Goal: Use online tool/utility: Use online tool/utility

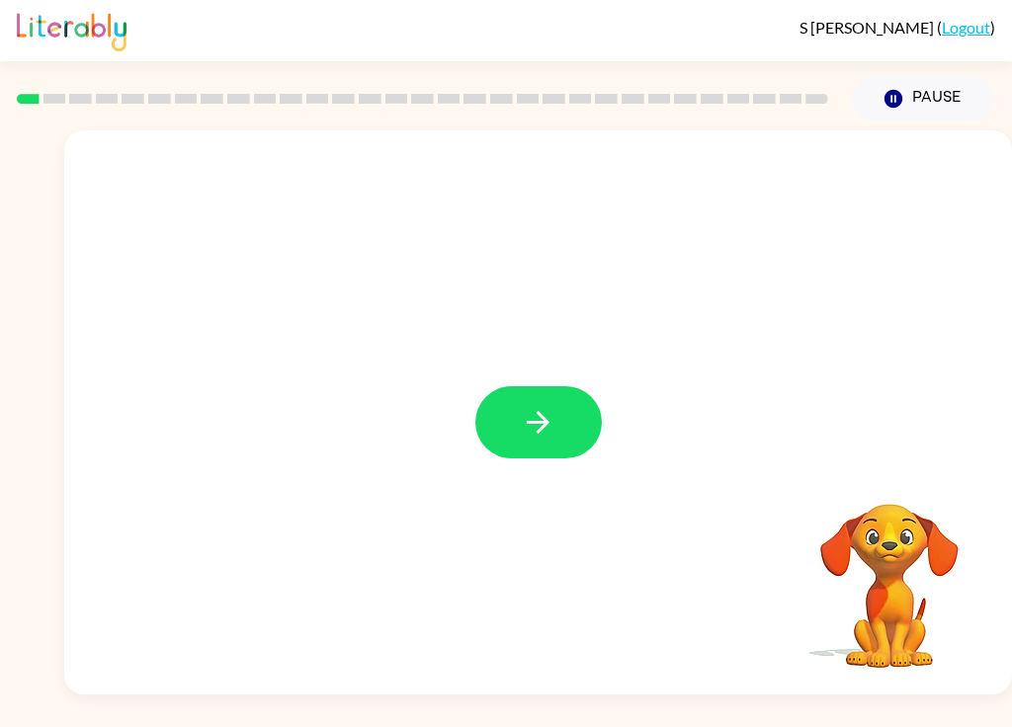
click at [541, 448] on button "button" at bounding box center [538, 422] width 126 height 72
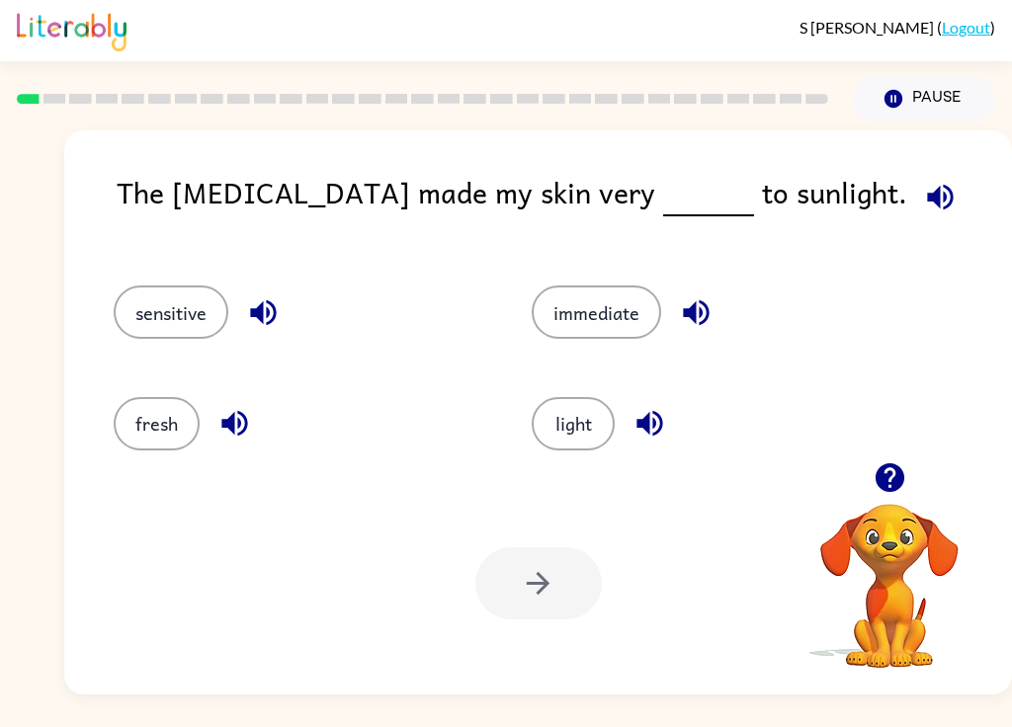
click at [645, 431] on icon "button" at bounding box center [649, 424] width 26 height 26
click at [696, 304] on icon "button" at bounding box center [696, 312] width 35 height 35
click at [235, 419] on icon "button" at bounding box center [234, 423] width 35 height 35
click at [224, 318] on button "sensitive" at bounding box center [171, 312] width 115 height 53
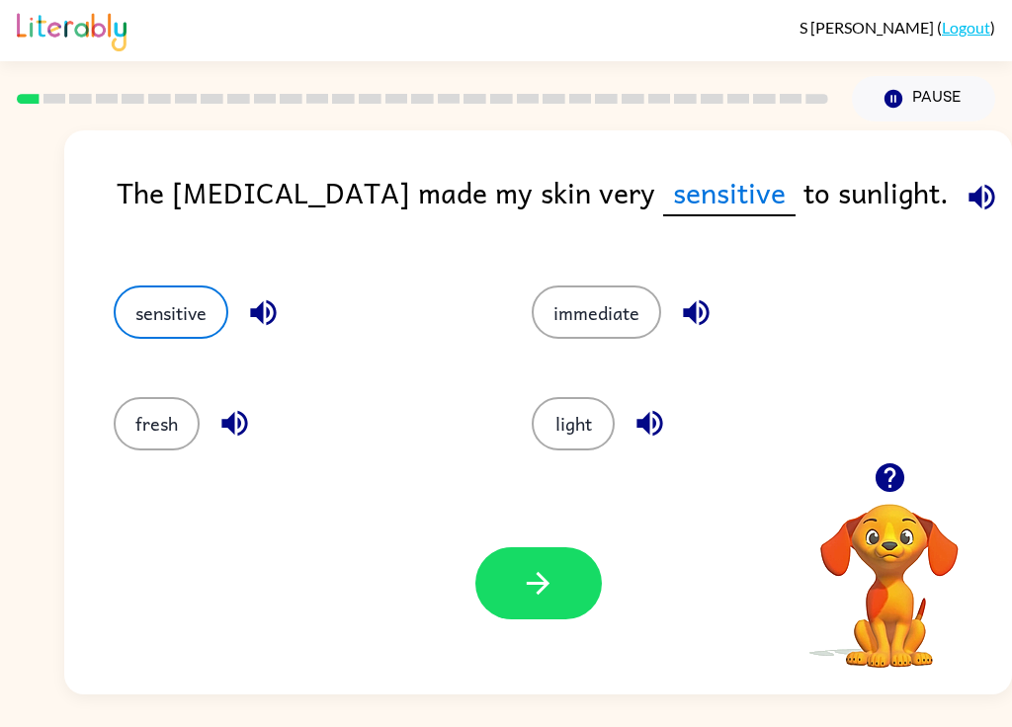
click at [261, 318] on icon "button" at bounding box center [263, 313] width 26 height 26
click at [168, 430] on button "fresh" at bounding box center [157, 423] width 86 height 53
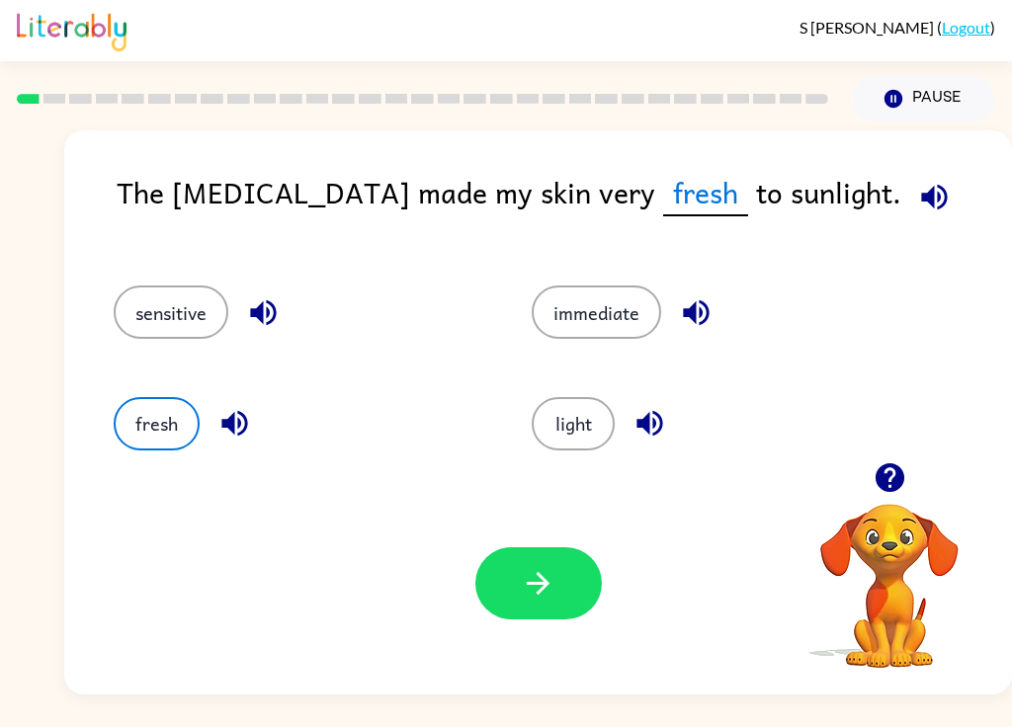
click at [562, 427] on button "light" at bounding box center [573, 423] width 83 height 53
click at [758, 197] on icon "button" at bounding box center [926, 197] width 35 height 35
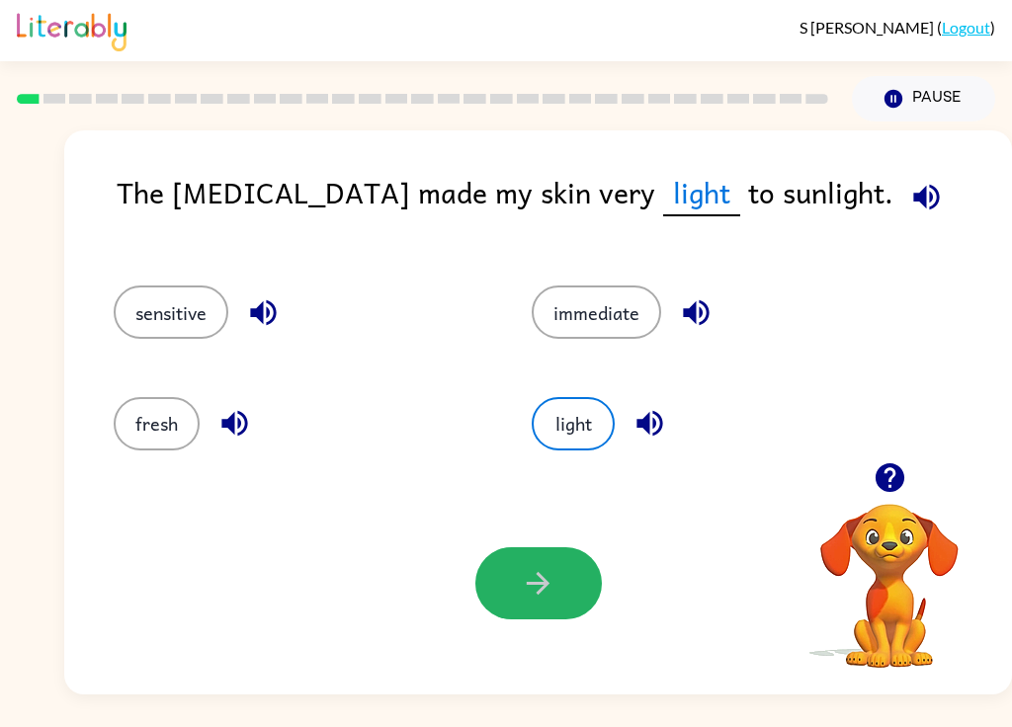
click at [533, 586] on icon "button" at bounding box center [538, 583] width 35 height 35
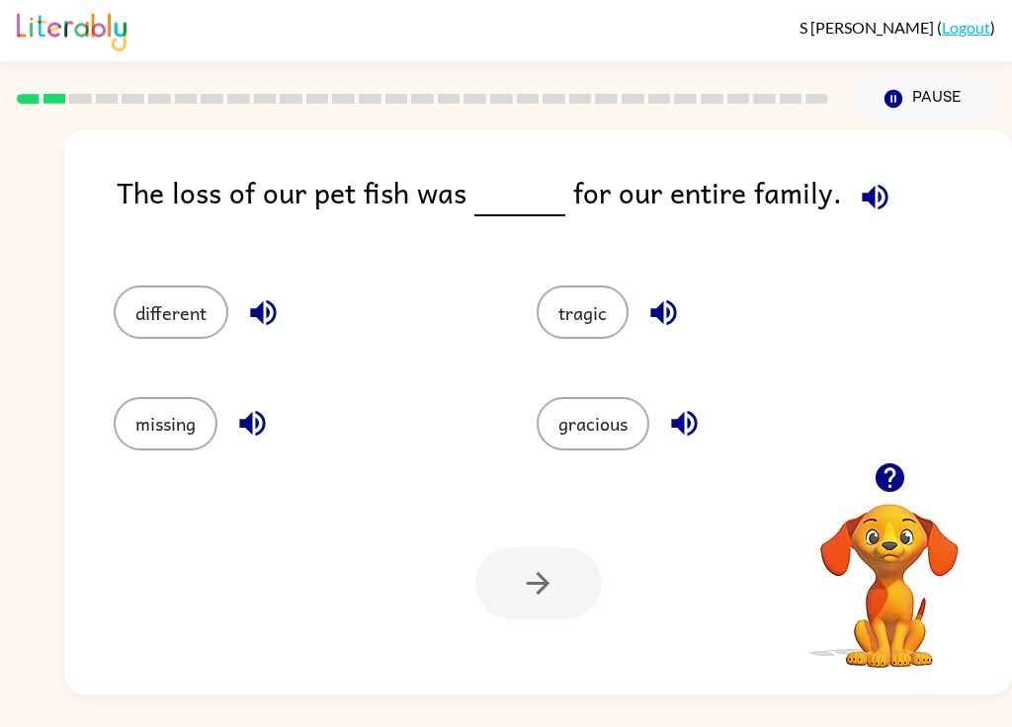
click at [758, 180] on button "button" at bounding box center [875, 197] width 50 height 50
click at [178, 418] on button "missing" at bounding box center [166, 423] width 104 height 53
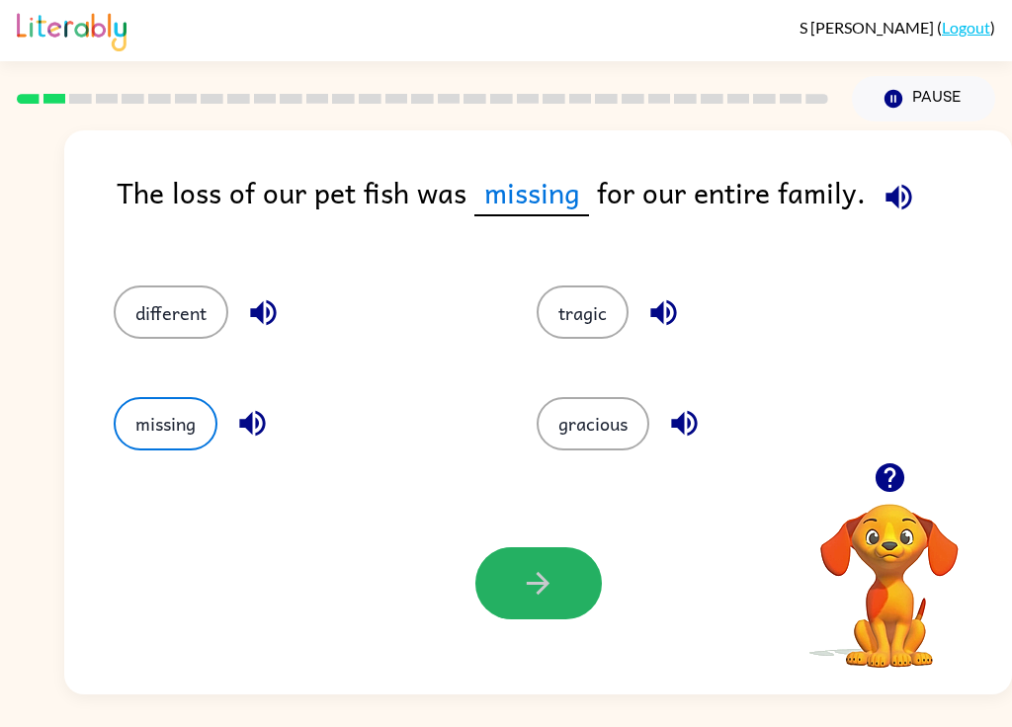
click at [551, 576] on icon "button" at bounding box center [538, 583] width 35 height 35
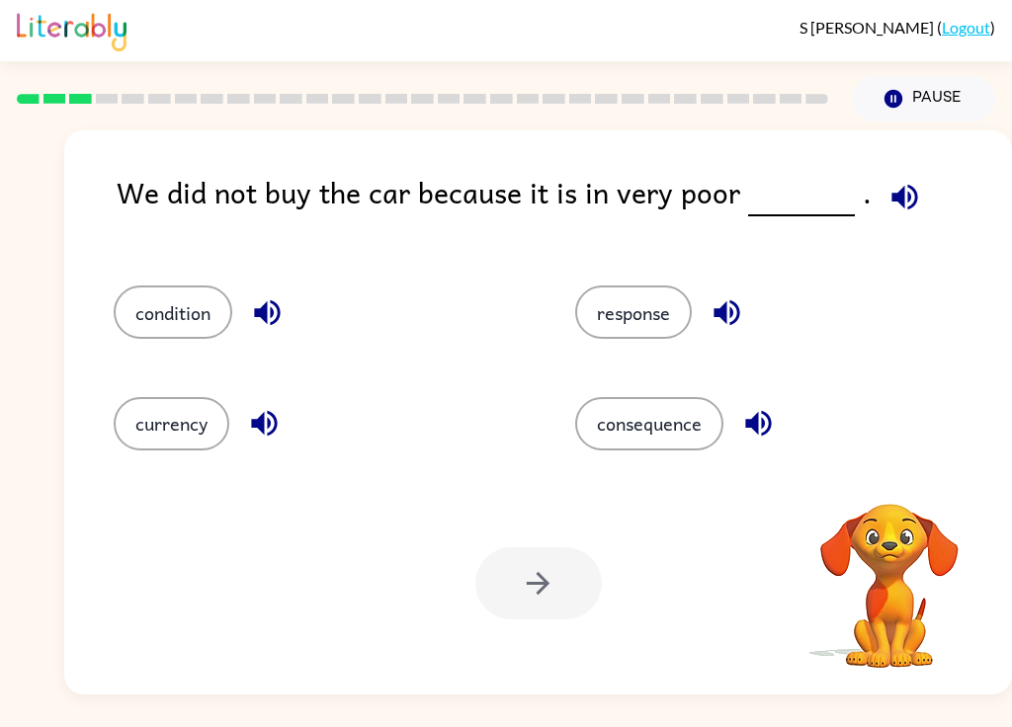
click at [758, 191] on icon "button" at bounding box center [904, 197] width 35 height 35
click at [739, 312] on icon "button" at bounding box center [726, 313] width 26 height 26
click at [752, 418] on icon "button" at bounding box center [758, 423] width 35 height 35
click at [254, 427] on icon "button" at bounding box center [264, 424] width 26 height 26
click at [274, 301] on icon "button" at bounding box center [267, 312] width 35 height 35
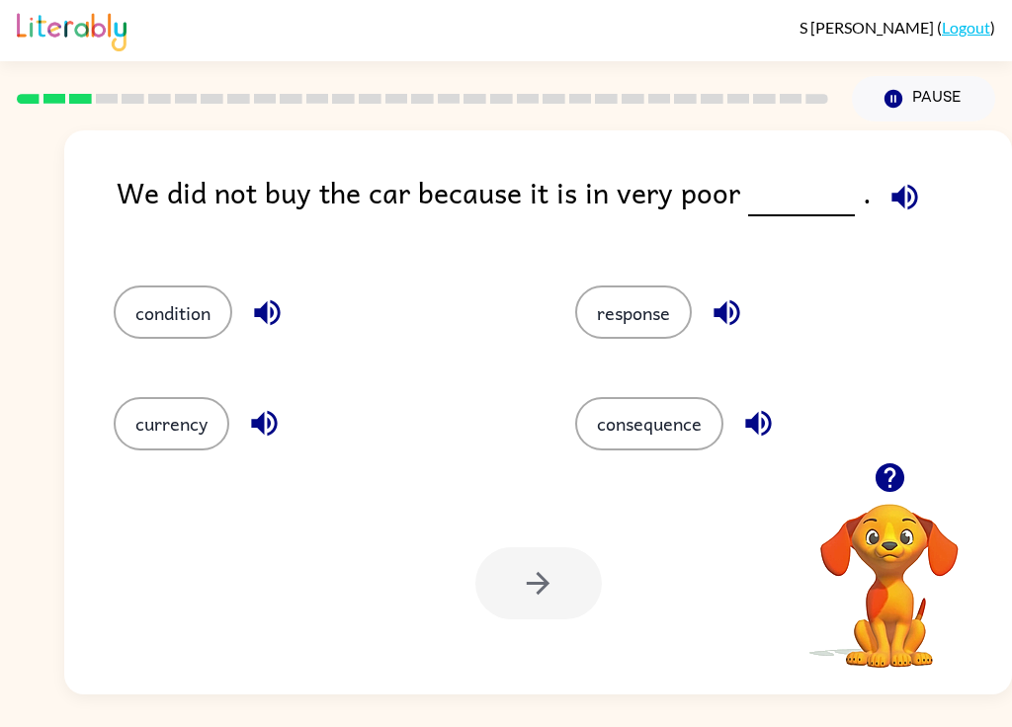
click at [166, 431] on button "currency" at bounding box center [172, 423] width 116 height 53
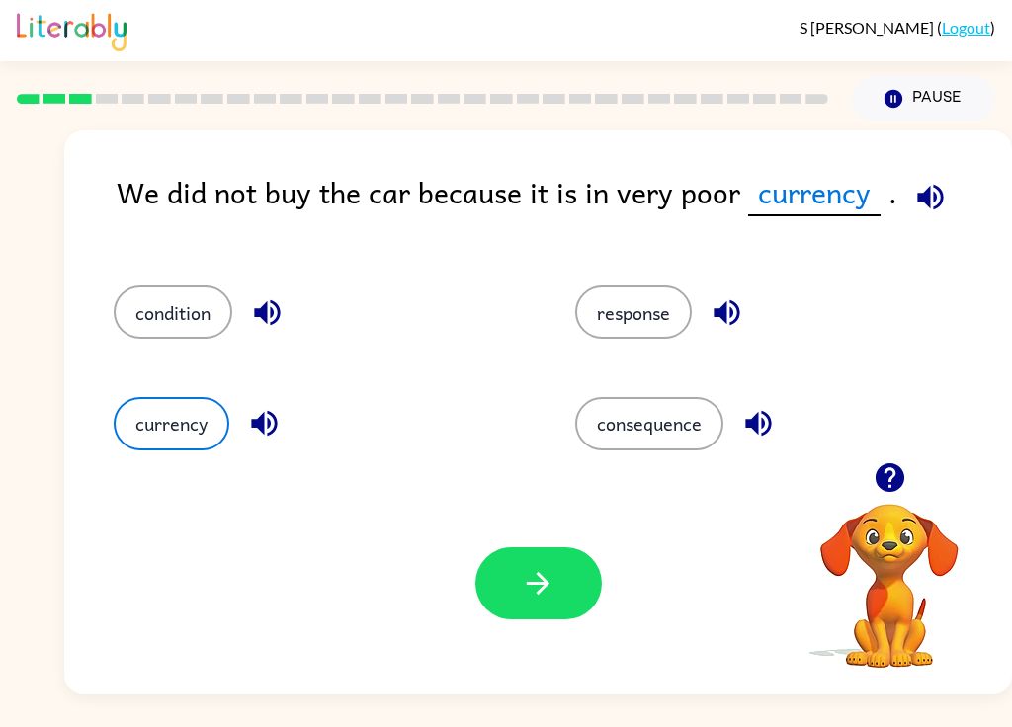
click at [542, 593] on icon "button" at bounding box center [538, 583] width 35 height 35
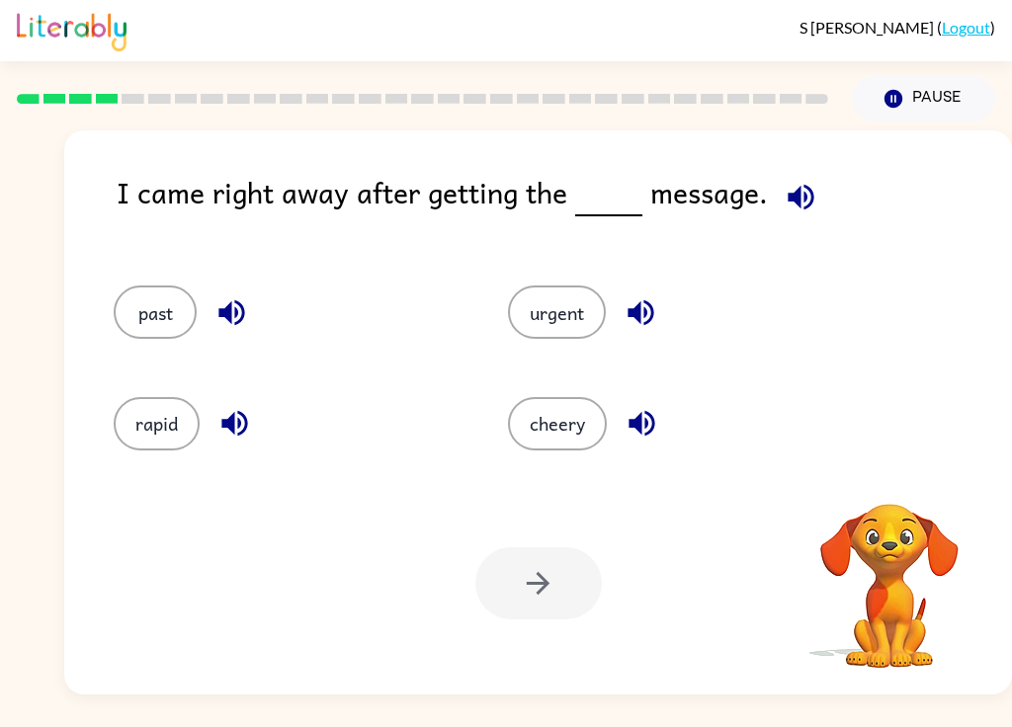
click at [758, 197] on icon "button" at bounding box center [800, 197] width 26 height 26
click at [547, 434] on button "cheery" at bounding box center [557, 423] width 99 height 53
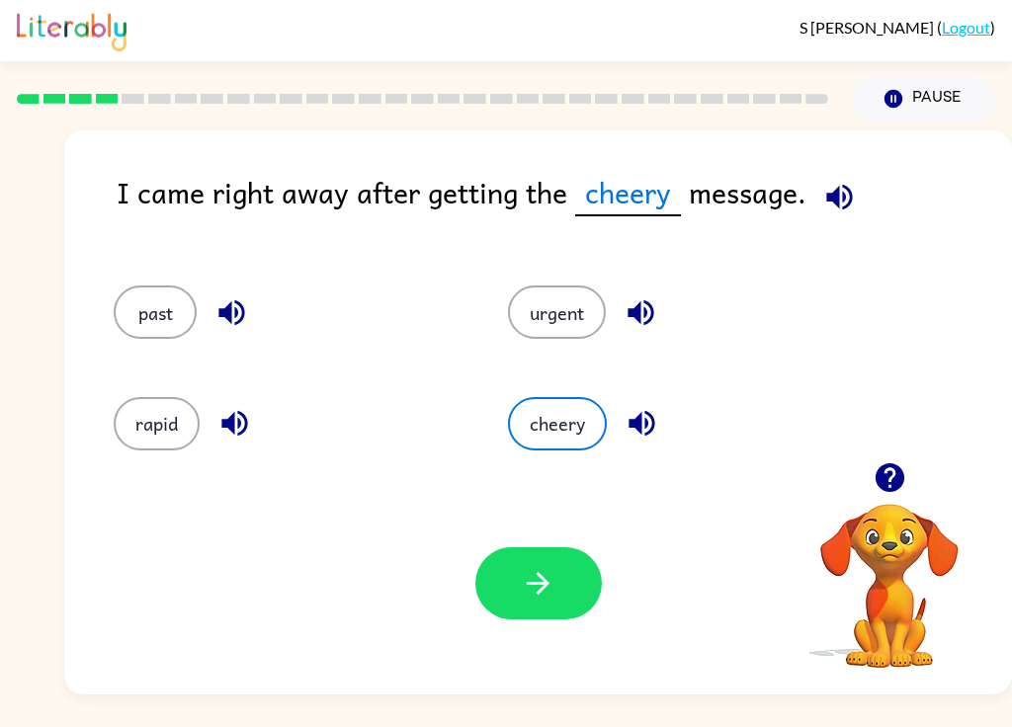
click at [644, 426] on icon "button" at bounding box center [641, 423] width 35 height 35
click at [618, 321] on button "button" at bounding box center [640, 312] width 50 height 50
click at [217, 319] on icon "button" at bounding box center [231, 312] width 35 height 35
click at [227, 433] on icon "button" at bounding box center [234, 423] width 35 height 35
click at [159, 443] on button "rapid" at bounding box center [157, 423] width 86 height 53
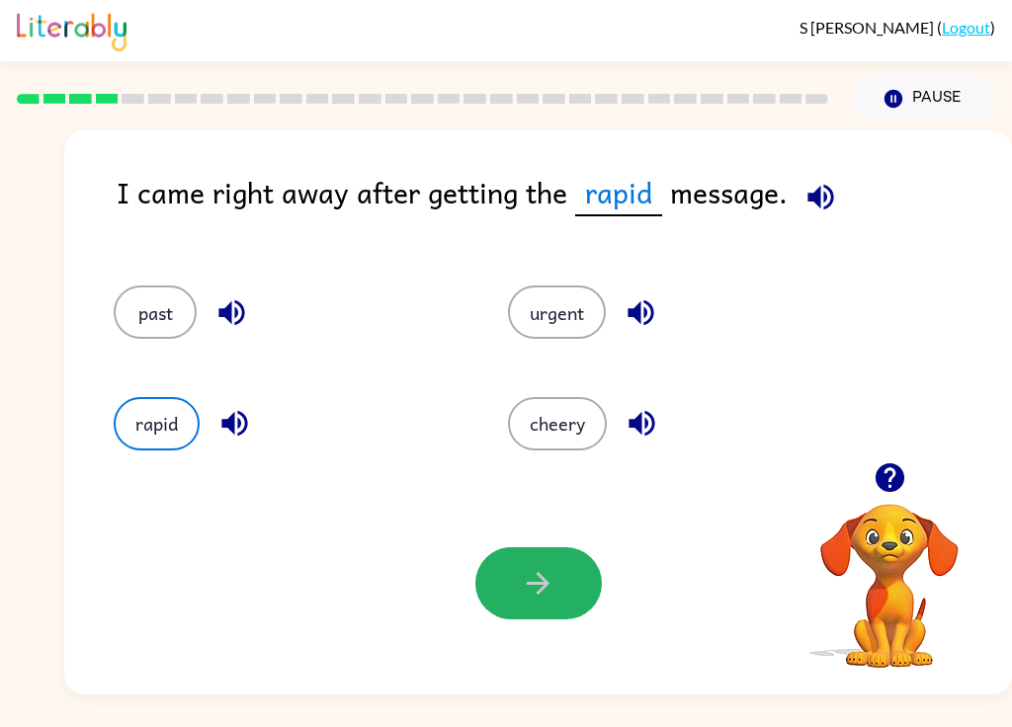
click at [557, 579] on button "button" at bounding box center [538, 583] width 126 height 72
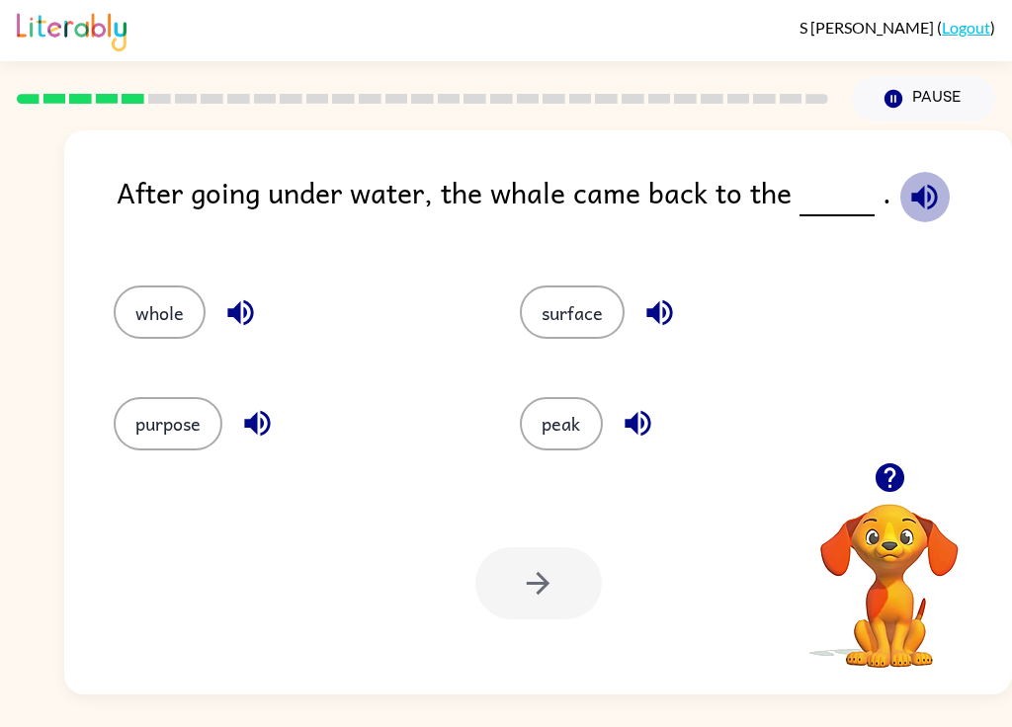
click at [758, 183] on icon "button" at bounding box center [924, 197] width 35 height 35
click at [235, 315] on icon "button" at bounding box center [240, 313] width 26 height 26
click at [235, 314] on icon "button" at bounding box center [240, 313] width 26 height 26
click at [226, 311] on icon "button" at bounding box center [240, 312] width 35 height 35
click at [248, 419] on icon "button" at bounding box center [257, 423] width 35 height 35
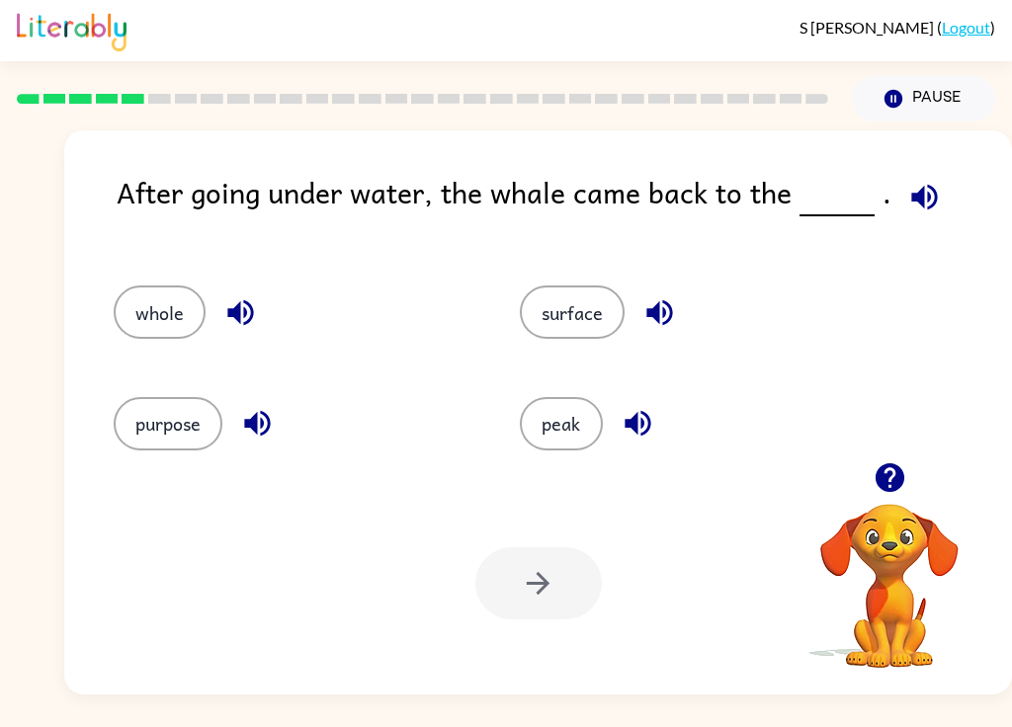
click at [663, 292] on button "button" at bounding box center [659, 312] width 50 height 50
click at [627, 435] on icon "button" at bounding box center [637, 423] width 35 height 35
click at [574, 322] on button "surface" at bounding box center [572, 312] width 105 height 53
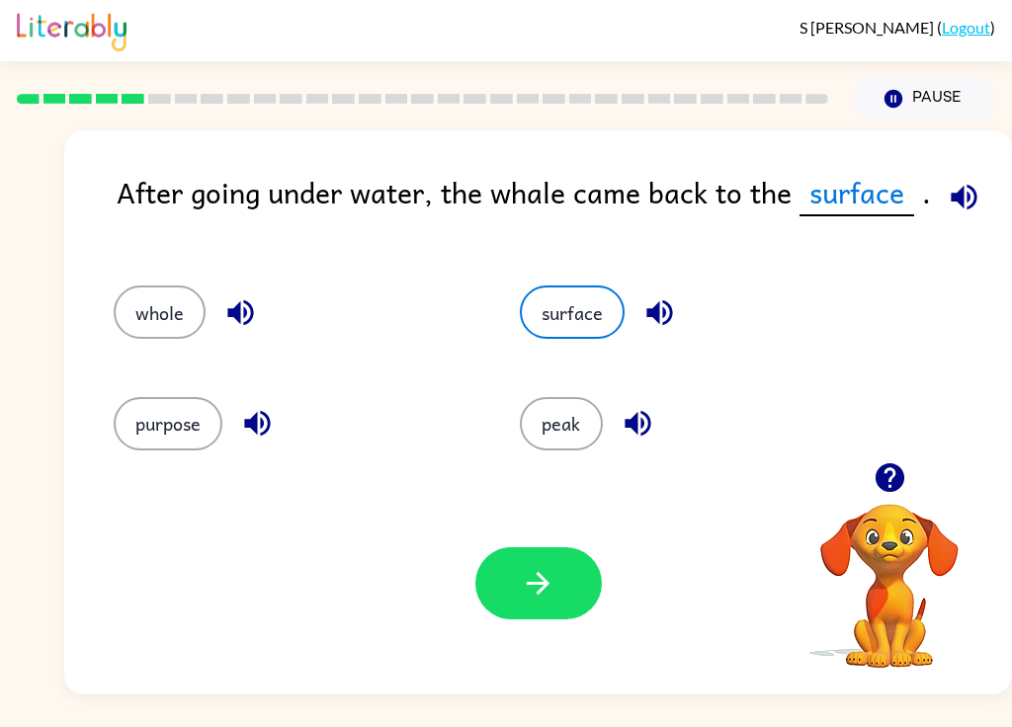
click at [537, 619] on button "button" at bounding box center [538, 583] width 126 height 72
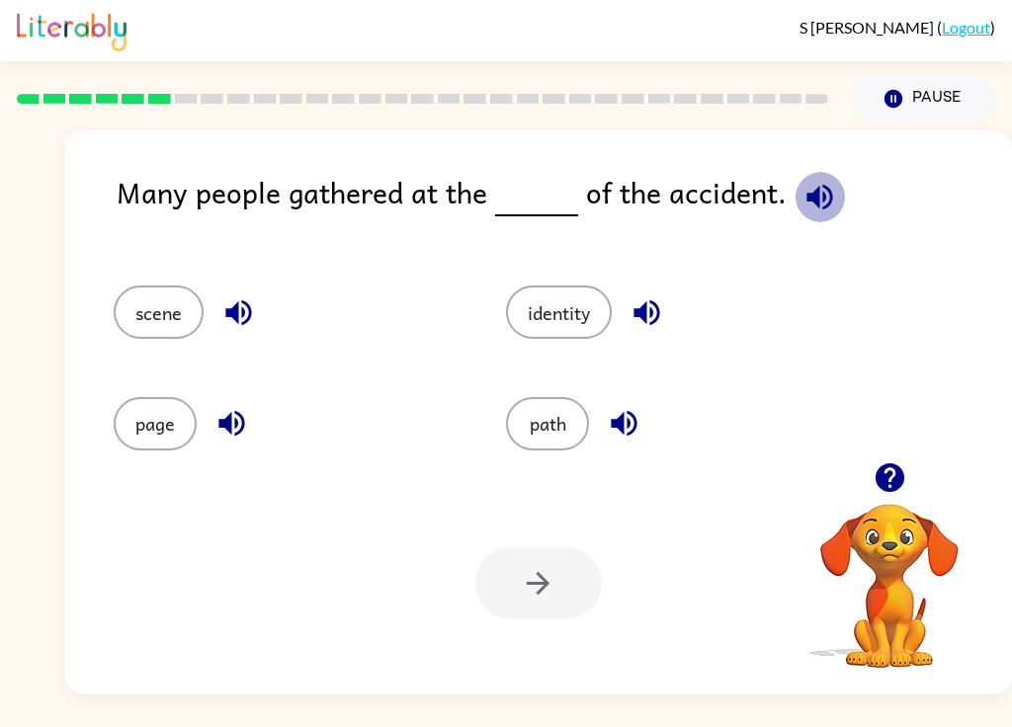
click at [758, 194] on icon "button" at bounding box center [819, 197] width 26 height 26
click at [549, 435] on button "path" at bounding box center [547, 423] width 83 height 53
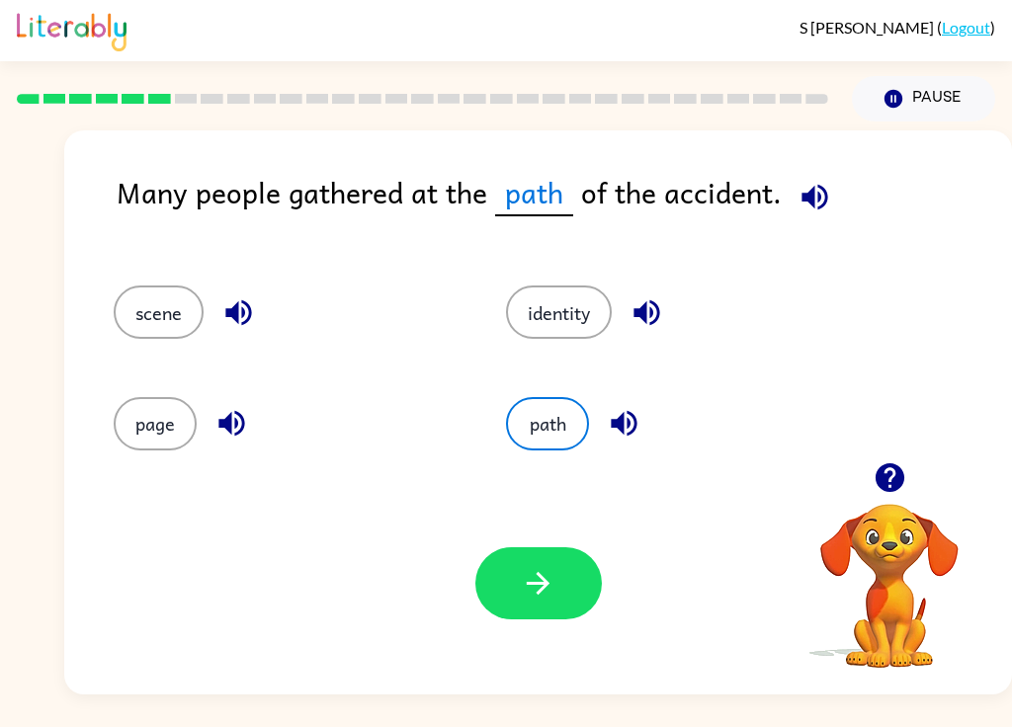
click at [547, 586] on icon "button" at bounding box center [538, 583] width 23 height 23
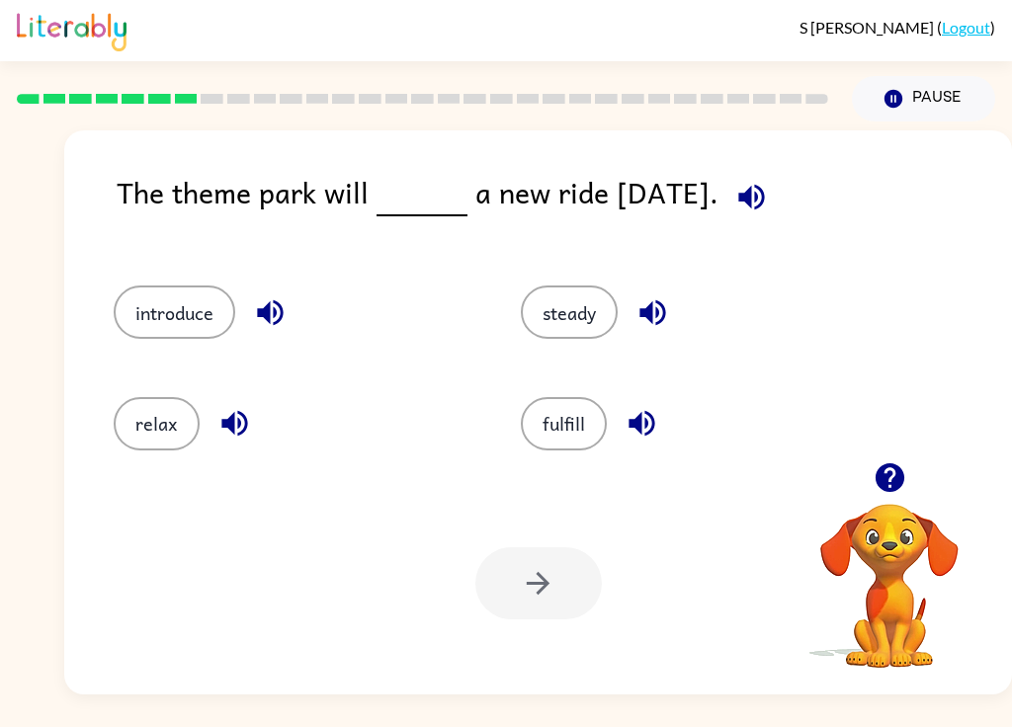
click at [758, 202] on icon "button" at bounding box center [751, 197] width 35 height 35
click at [638, 407] on icon "button" at bounding box center [641, 423] width 35 height 35
click at [649, 417] on icon "button" at bounding box center [641, 424] width 26 height 26
click at [641, 427] on icon "button" at bounding box center [641, 424] width 26 height 26
click at [555, 430] on button "fulfill" at bounding box center [564, 423] width 86 height 53
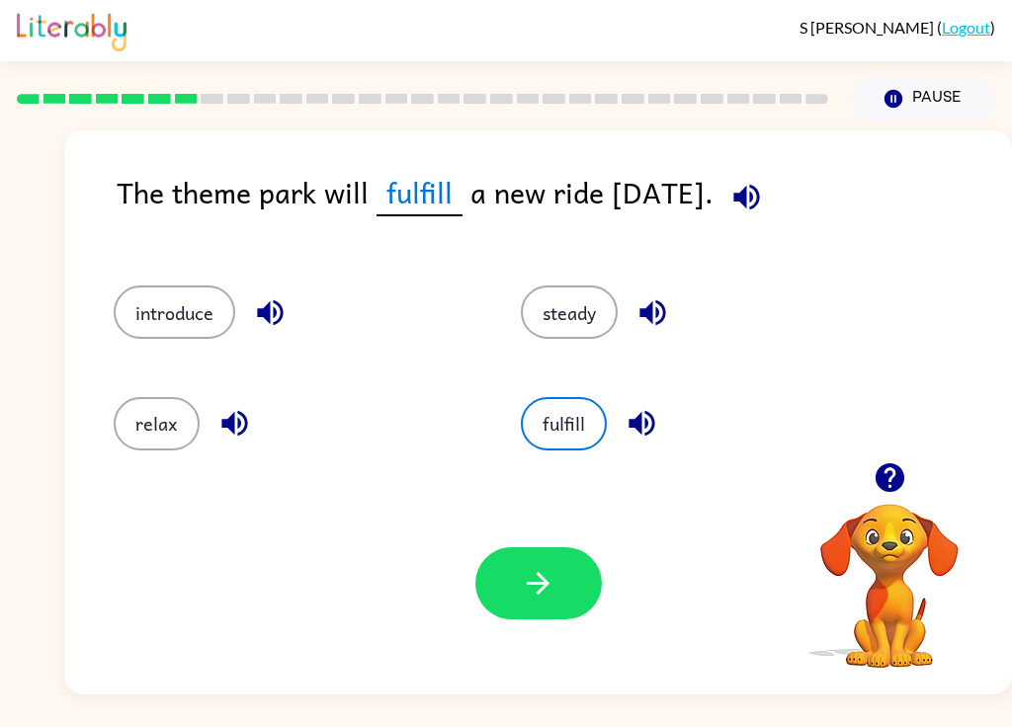
click at [646, 430] on icon "button" at bounding box center [641, 423] width 35 height 35
click at [658, 307] on icon "button" at bounding box center [652, 312] width 35 height 35
click at [261, 321] on icon "button" at bounding box center [270, 312] width 35 height 35
click at [168, 308] on button "introduce" at bounding box center [175, 312] width 122 height 53
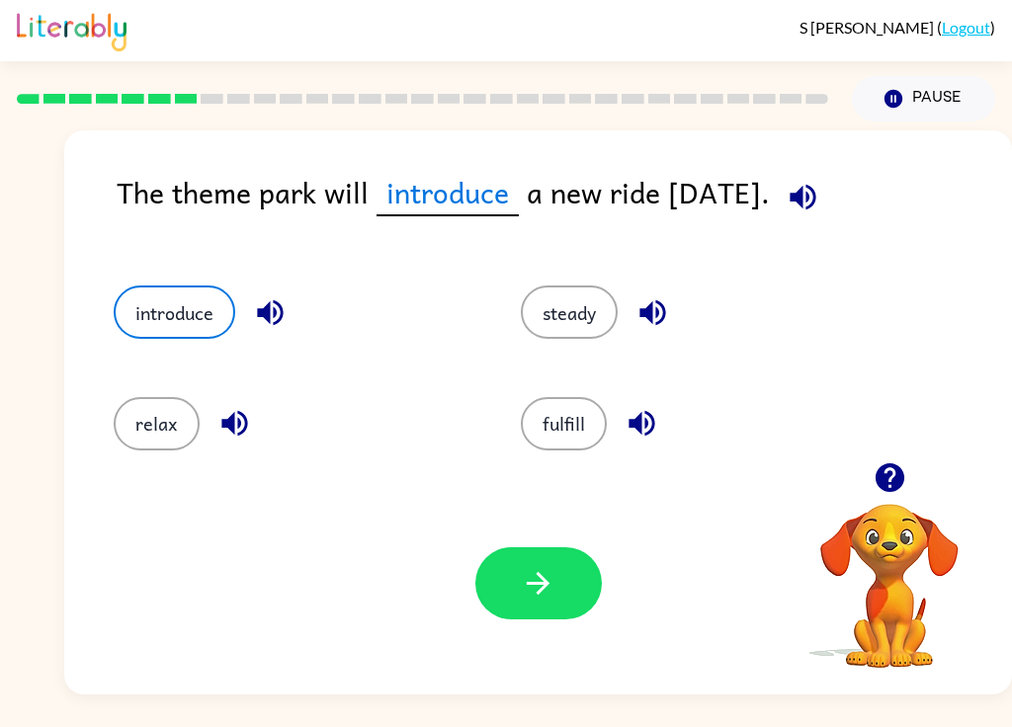
click at [526, 580] on icon "button" at bounding box center [538, 583] width 35 height 35
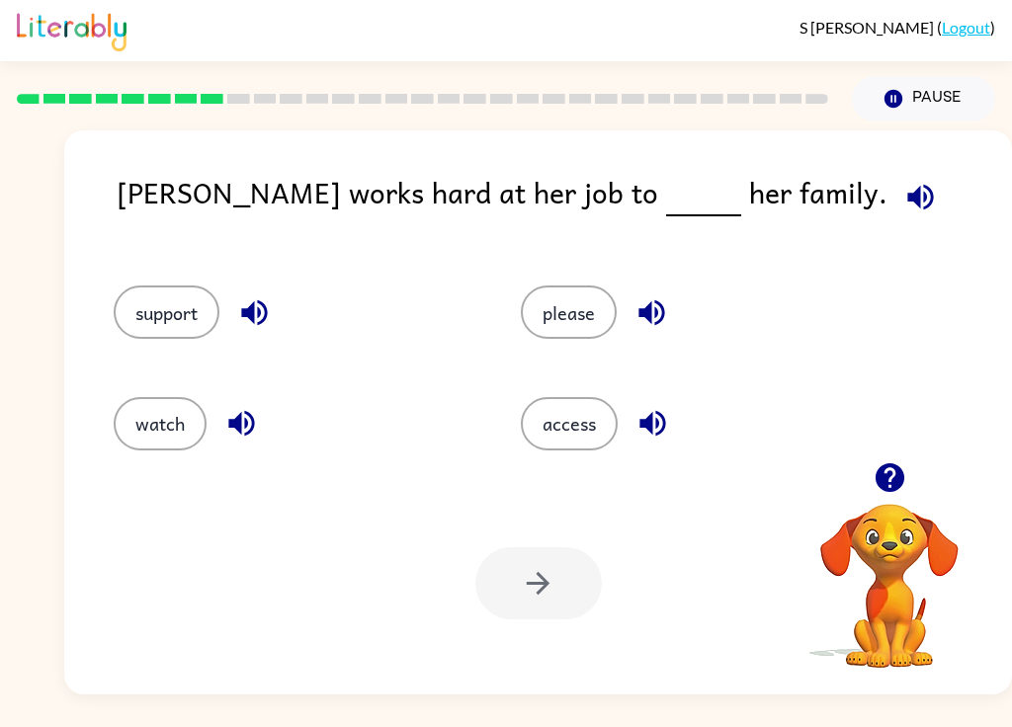
click at [758, 187] on icon "button" at bounding box center [920, 197] width 35 height 35
click at [235, 426] on icon "button" at bounding box center [241, 424] width 26 height 26
click at [637, 426] on icon "button" at bounding box center [652, 423] width 35 height 35
click at [639, 317] on icon "button" at bounding box center [651, 312] width 35 height 35
click at [238, 313] on icon "button" at bounding box center [254, 312] width 35 height 35
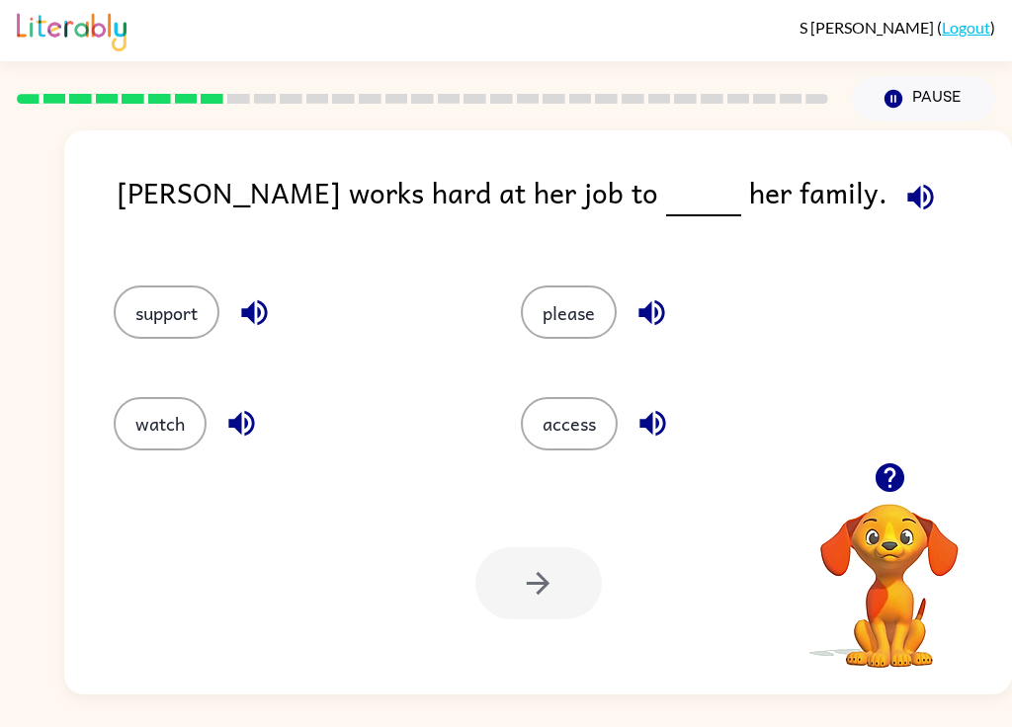
click at [155, 312] on button "support" at bounding box center [167, 312] width 106 height 53
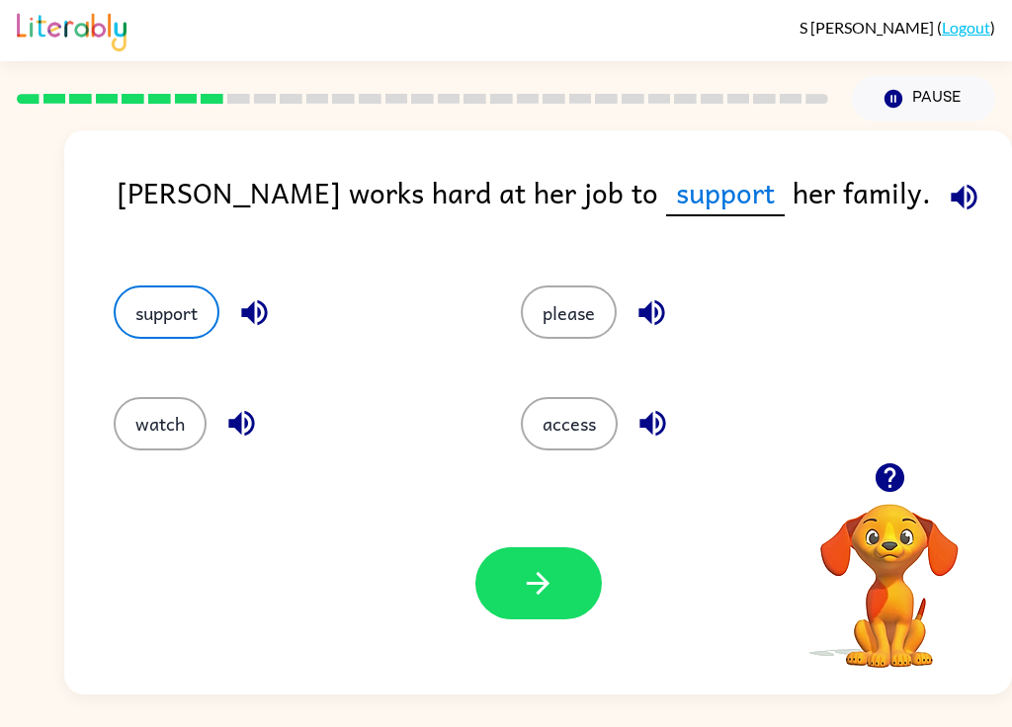
click at [547, 587] on icon "button" at bounding box center [538, 583] width 23 height 23
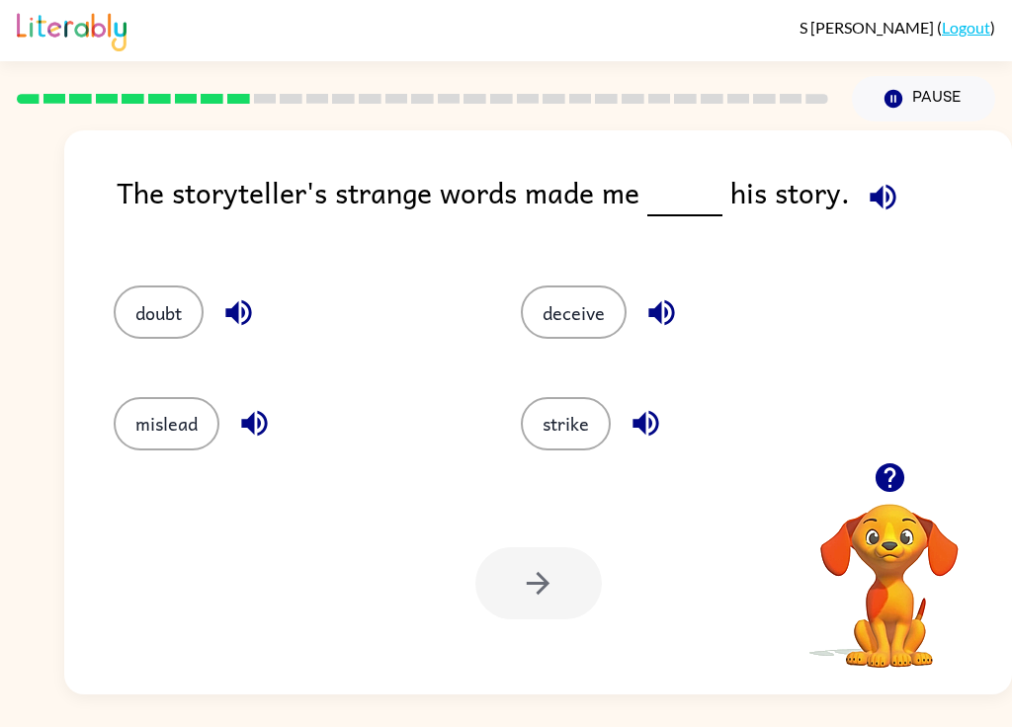
click at [758, 188] on icon "button" at bounding box center [882, 197] width 35 height 35
click at [234, 322] on icon "button" at bounding box center [238, 312] width 35 height 35
click at [250, 434] on icon "button" at bounding box center [254, 423] width 35 height 35
click at [624, 429] on button "button" at bounding box center [645, 423] width 50 height 50
click at [654, 308] on icon "button" at bounding box center [661, 312] width 35 height 35
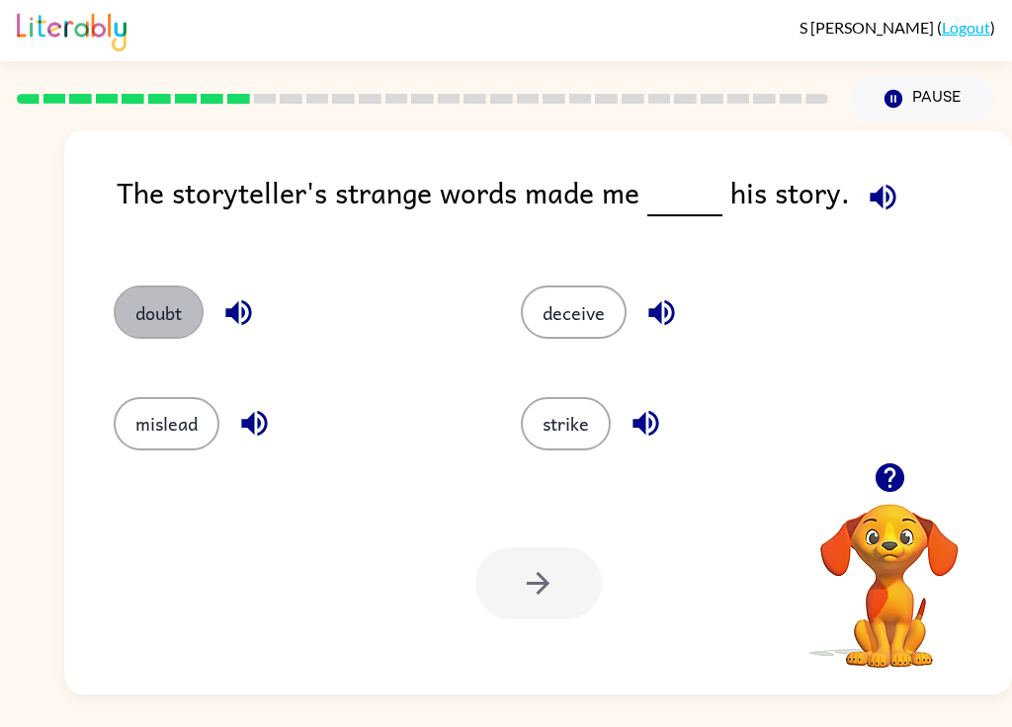
click at [162, 328] on button "doubt" at bounding box center [159, 312] width 90 height 53
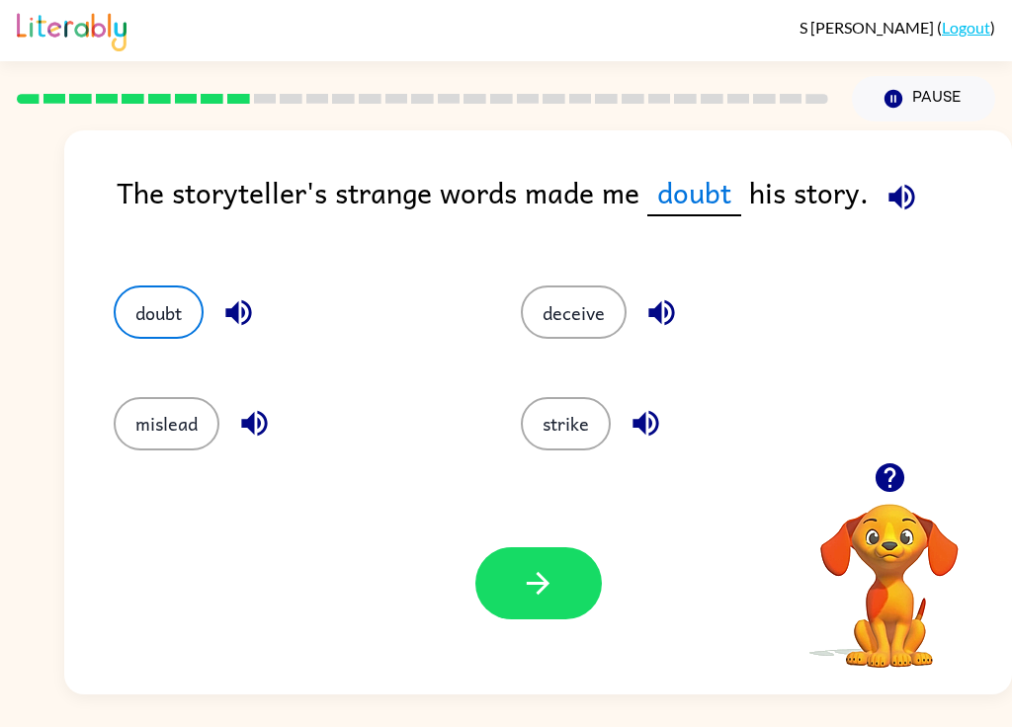
click at [514, 571] on button "button" at bounding box center [538, 583] width 126 height 72
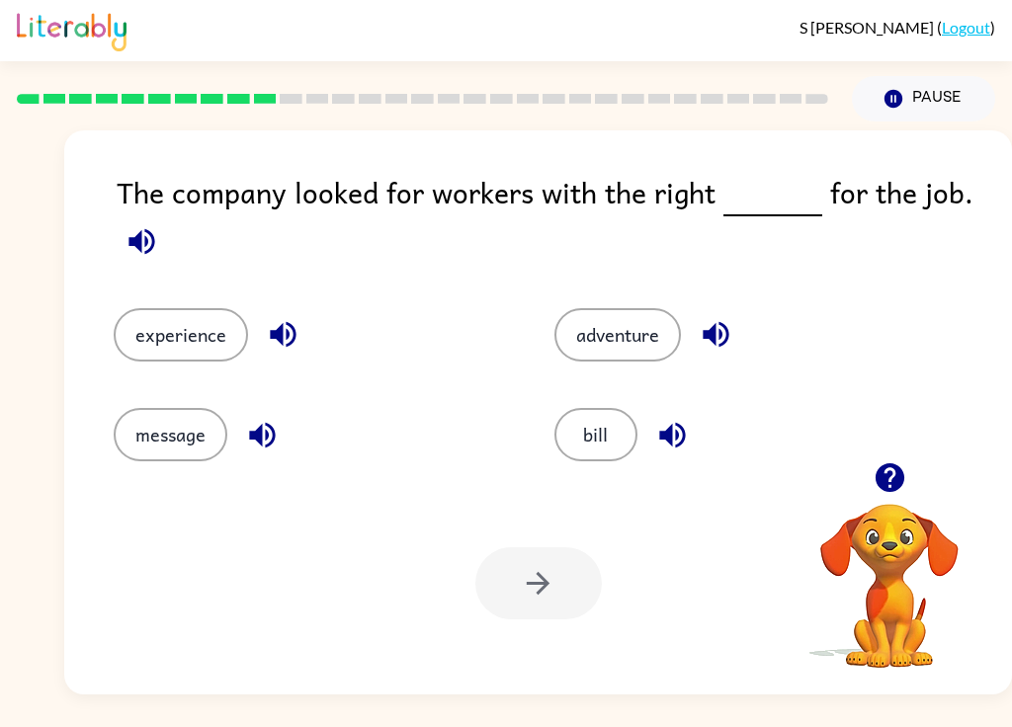
click at [139, 255] on icon "button" at bounding box center [141, 241] width 35 height 35
click at [298, 318] on button "button" at bounding box center [283, 334] width 50 height 50
click at [259, 434] on icon "button" at bounding box center [262, 435] width 26 height 26
click at [672, 447] on icon "button" at bounding box center [672, 435] width 35 height 35
click at [680, 341] on button "adventure" at bounding box center [617, 334] width 126 height 53
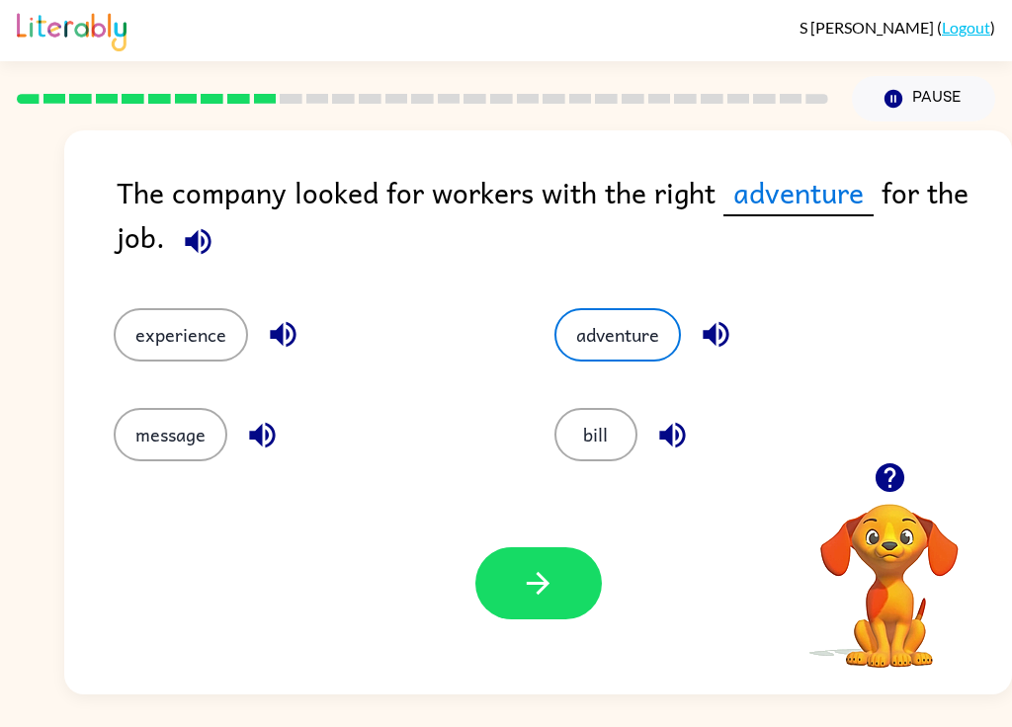
click at [719, 334] on icon "button" at bounding box center [715, 335] width 26 height 26
click at [606, 432] on button "bill" at bounding box center [595, 434] width 83 height 53
click at [606, 431] on button "bill" at bounding box center [595, 434] width 83 height 53
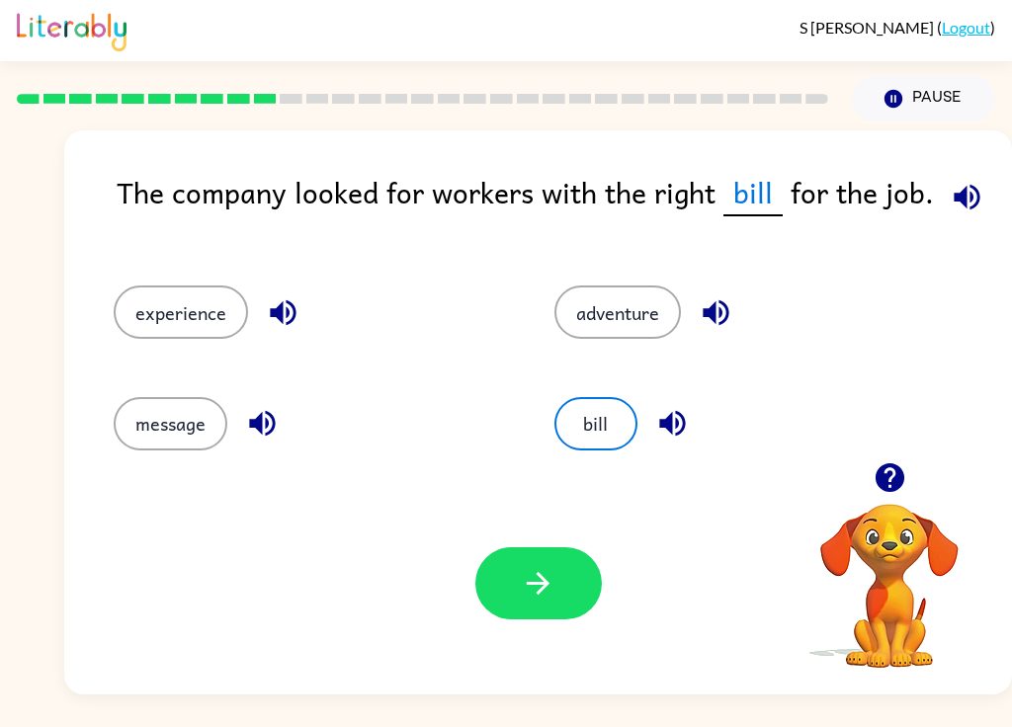
click at [524, 590] on icon "button" at bounding box center [538, 583] width 35 height 35
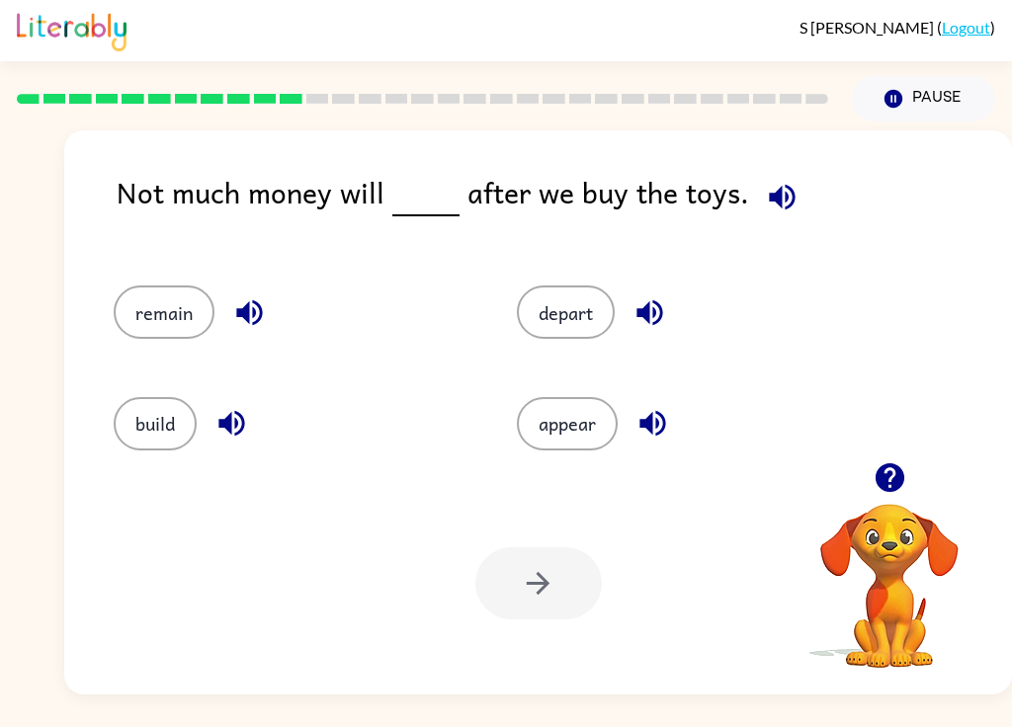
click at [758, 219] on button "button" at bounding box center [782, 197] width 50 height 50
click at [225, 436] on icon "button" at bounding box center [231, 423] width 35 height 35
click at [258, 295] on button "button" at bounding box center [249, 312] width 50 height 50
click at [652, 308] on icon "button" at bounding box center [649, 312] width 35 height 35
click at [638, 429] on icon "button" at bounding box center [652, 423] width 35 height 35
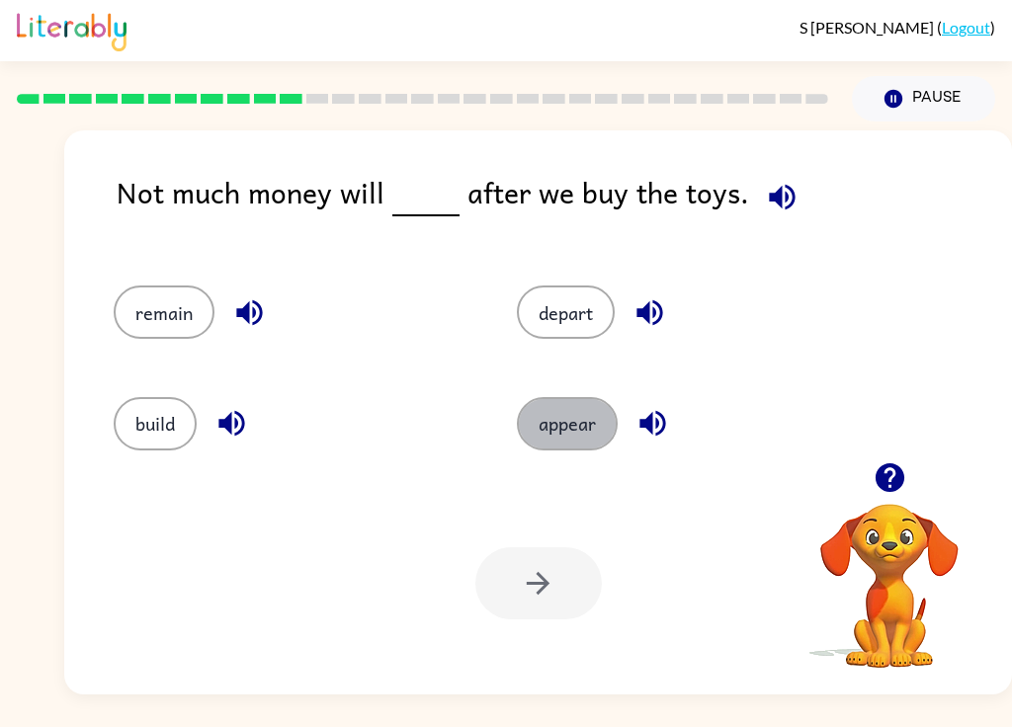
click at [577, 423] on button "appear" at bounding box center [567, 423] width 101 height 53
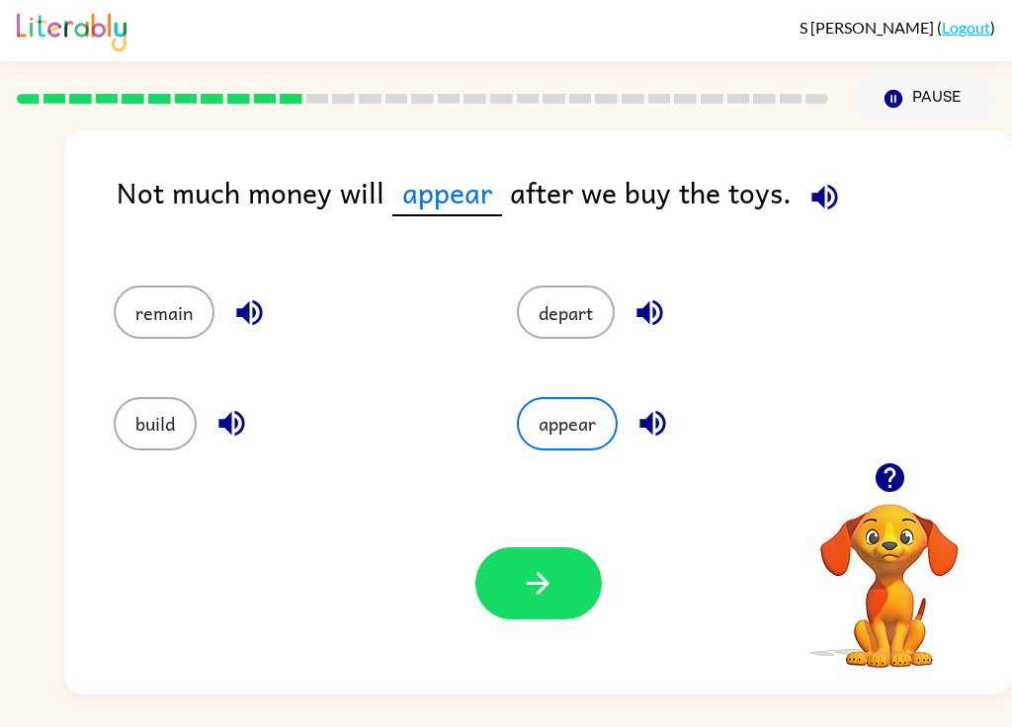
click at [522, 587] on icon "button" at bounding box center [538, 583] width 35 height 35
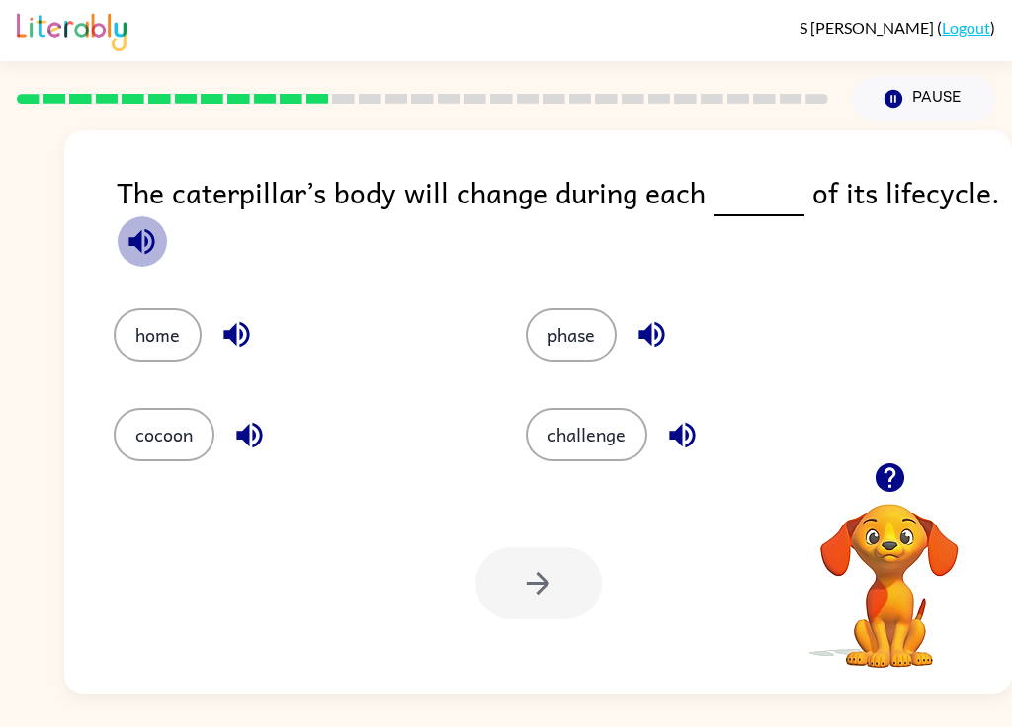
click at [141, 248] on icon "button" at bounding box center [141, 241] width 26 height 26
click at [128, 248] on icon "button" at bounding box center [141, 241] width 35 height 35
click at [136, 242] on icon "button" at bounding box center [141, 241] width 26 height 26
click at [130, 249] on icon "button" at bounding box center [141, 241] width 35 height 35
click at [128, 254] on icon "button" at bounding box center [141, 241] width 35 height 35
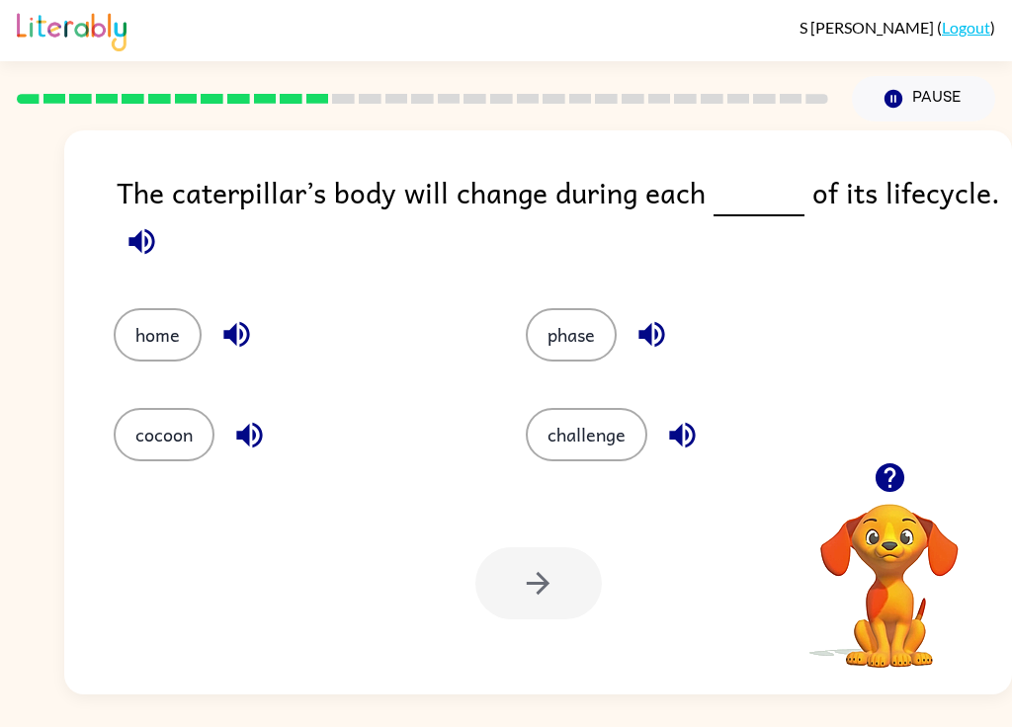
click at [149, 337] on button "home" at bounding box center [158, 334] width 88 height 53
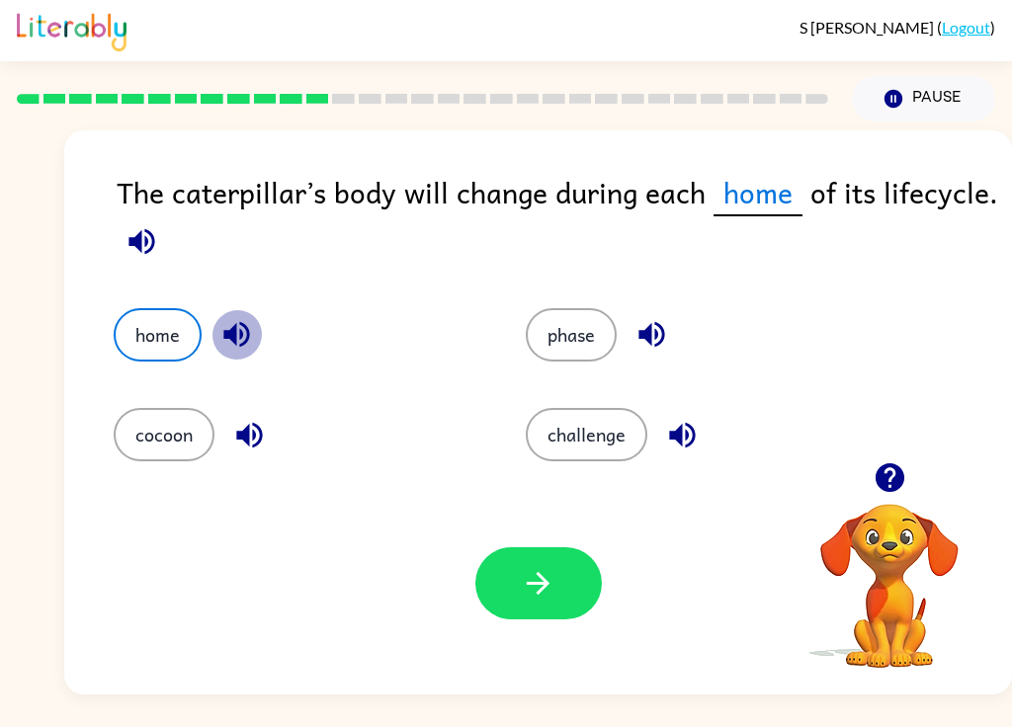
click at [222, 340] on icon "button" at bounding box center [236, 334] width 35 height 35
click at [234, 443] on icon "button" at bounding box center [249, 435] width 35 height 35
click at [651, 335] on icon "button" at bounding box center [651, 335] width 26 height 26
click at [676, 441] on icon "button" at bounding box center [682, 435] width 26 height 26
click at [145, 452] on button "cocoon" at bounding box center [164, 434] width 101 height 53
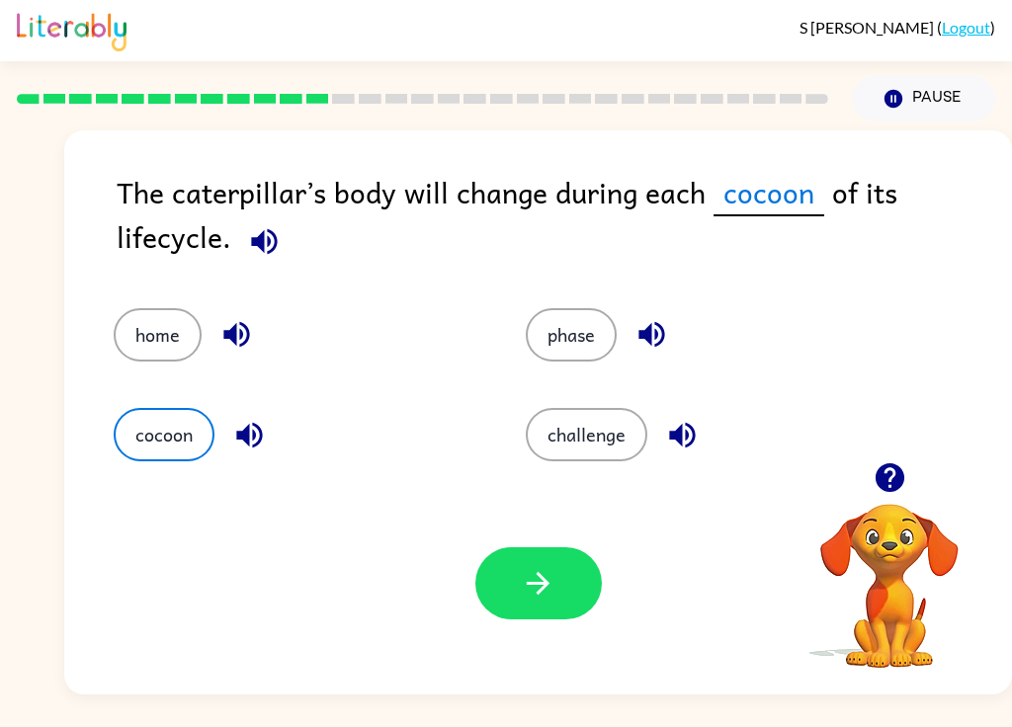
click at [534, 572] on icon "button" at bounding box center [538, 583] width 35 height 35
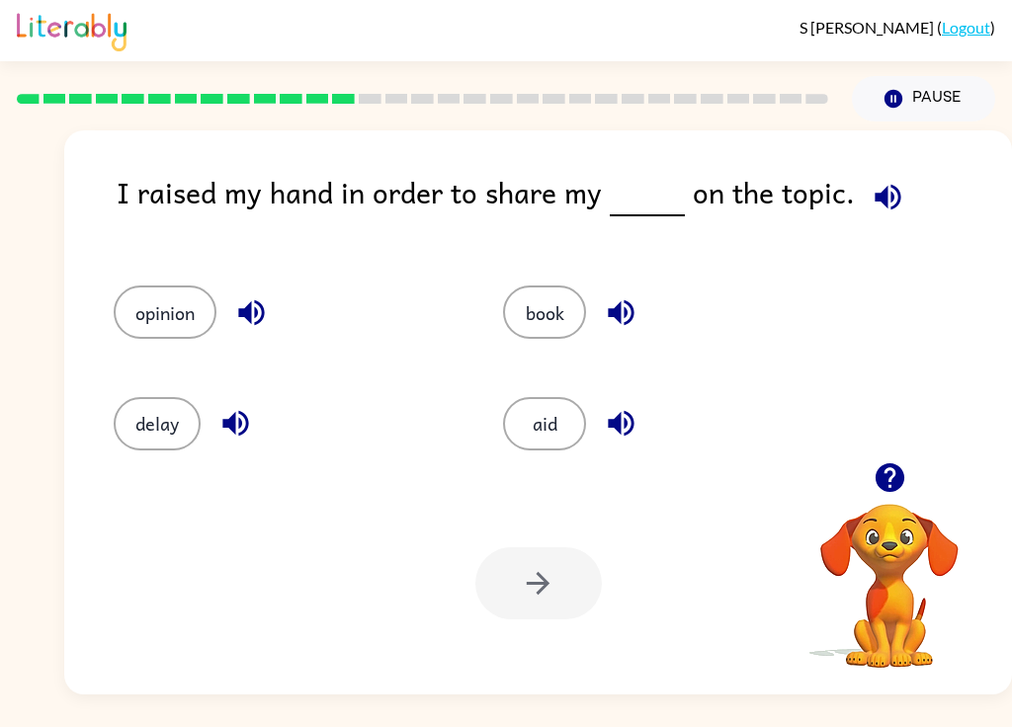
click at [758, 186] on icon "button" at bounding box center [887, 197] width 35 height 35
click at [261, 316] on icon "button" at bounding box center [251, 312] width 35 height 35
click at [226, 422] on icon "button" at bounding box center [235, 424] width 26 height 26
click at [603, 323] on button "button" at bounding box center [621, 312] width 50 height 50
click at [605, 417] on icon "button" at bounding box center [621, 423] width 35 height 35
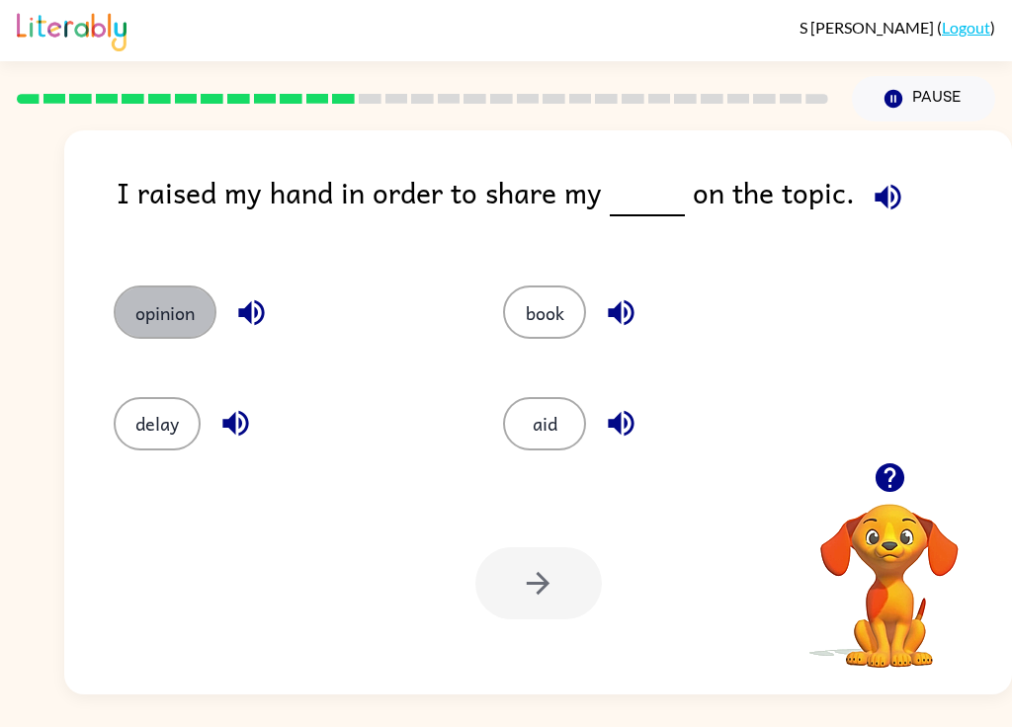
click at [160, 301] on button "opinion" at bounding box center [165, 312] width 103 height 53
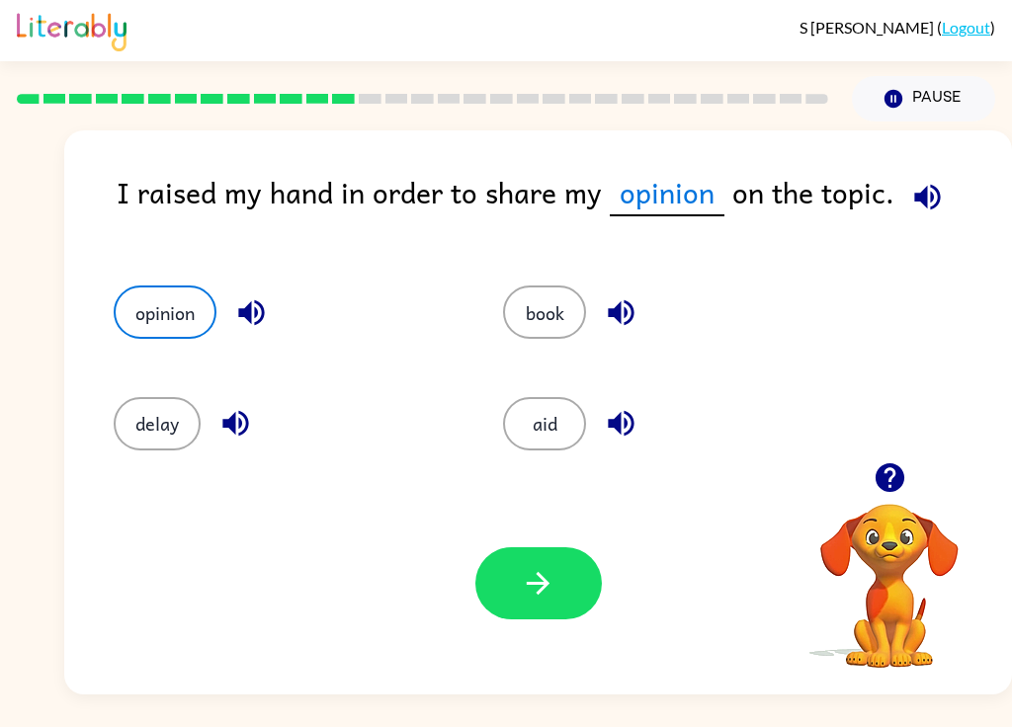
click at [543, 602] on button "button" at bounding box center [538, 583] width 126 height 72
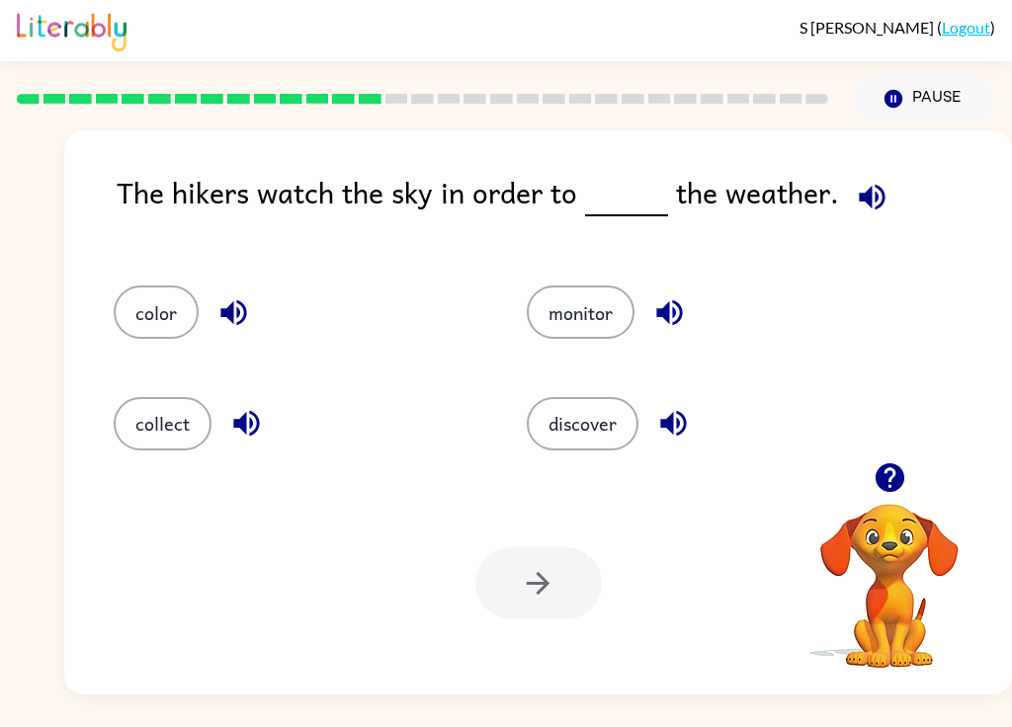
click at [758, 204] on icon "button" at bounding box center [872, 197] width 26 height 26
click at [758, 205] on icon "button" at bounding box center [872, 197] width 35 height 35
click at [147, 324] on button "color" at bounding box center [156, 312] width 85 height 53
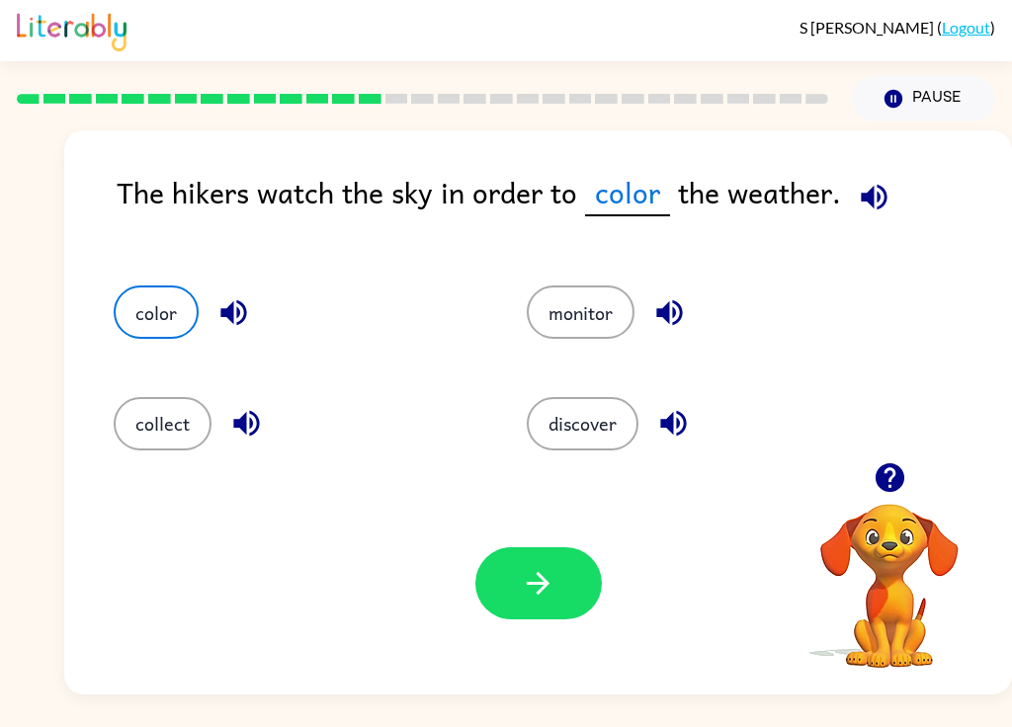
click at [168, 439] on button "collect" at bounding box center [163, 423] width 98 height 53
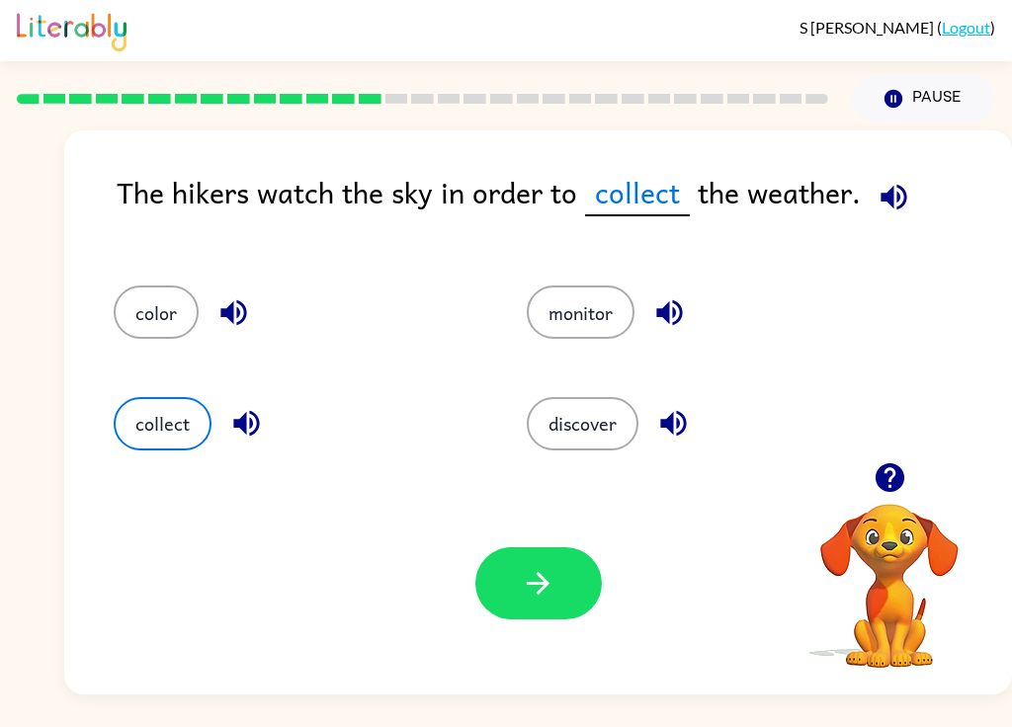
click at [249, 434] on icon "button" at bounding box center [246, 423] width 35 height 35
click at [233, 296] on icon "button" at bounding box center [233, 312] width 35 height 35
click at [655, 313] on icon "button" at bounding box center [669, 312] width 35 height 35
click at [629, 474] on div "Your browser must support playing .mp4 files to use Literably. Please try using…" at bounding box center [537, 583] width 947 height 222
click at [658, 427] on icon "button" at bounding box center [673, 423] width 35 height 35
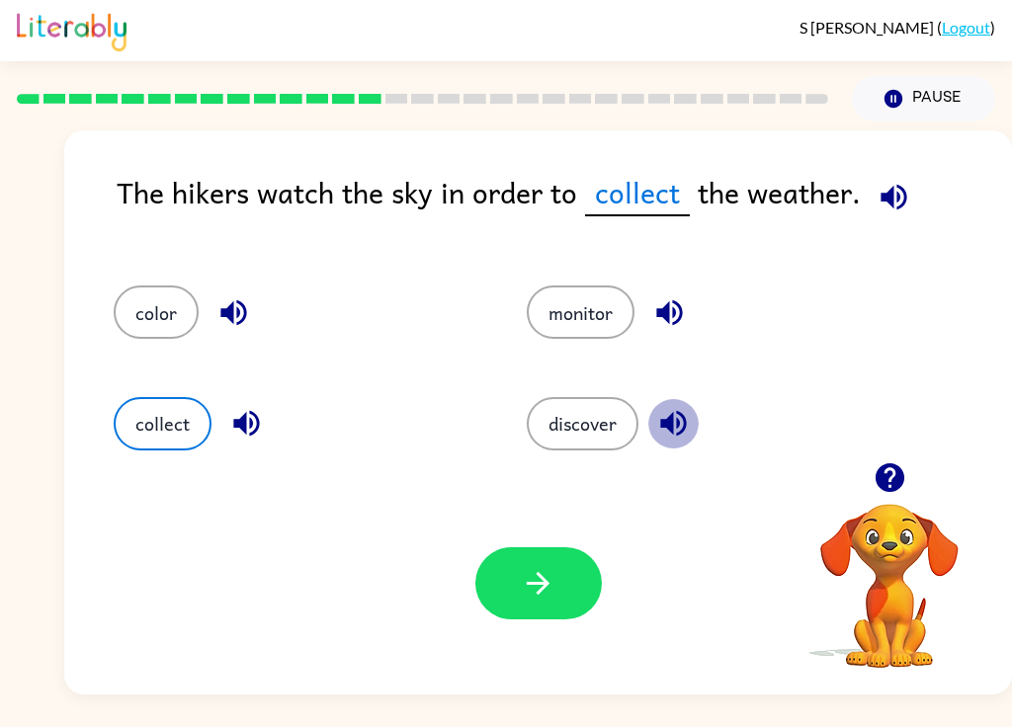
click at [684, 416] on icon "button" at bounding box center [673, 423] width 35 height 35
click at [671, 429] on icon "button" at bounding box center [673, 424] width 26 height 26
click at [667, 417] on icon "button" at bounding box center [673, 423] width 35 height 35
click at [157, 318] on button "color" at bounding box center [156, 312] width 85 height 53
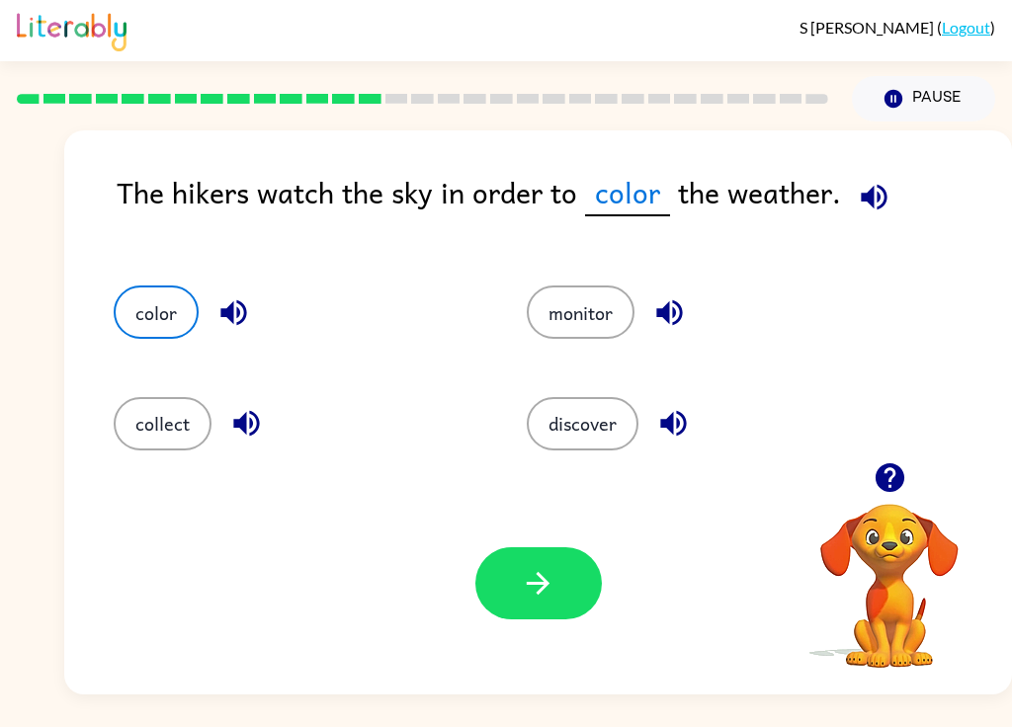
click at [154, 422] on button "collect" at bounding box center [163, 423] width 98 height 53
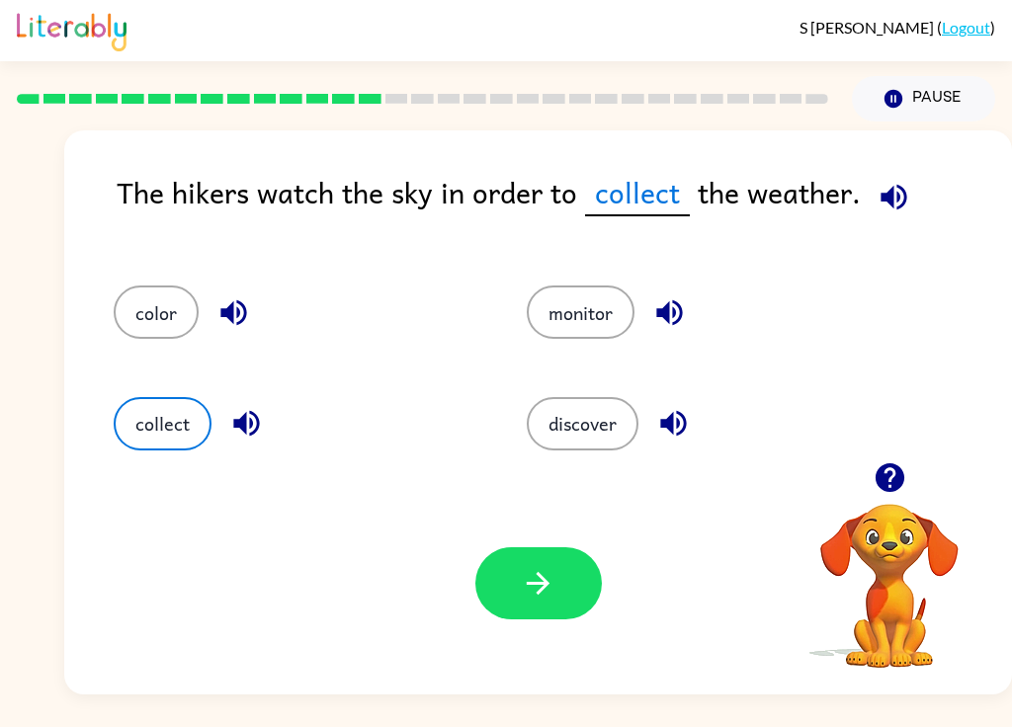
click at [562, 583] on button "button" at bounding box center [538, 583] width 126 height 72
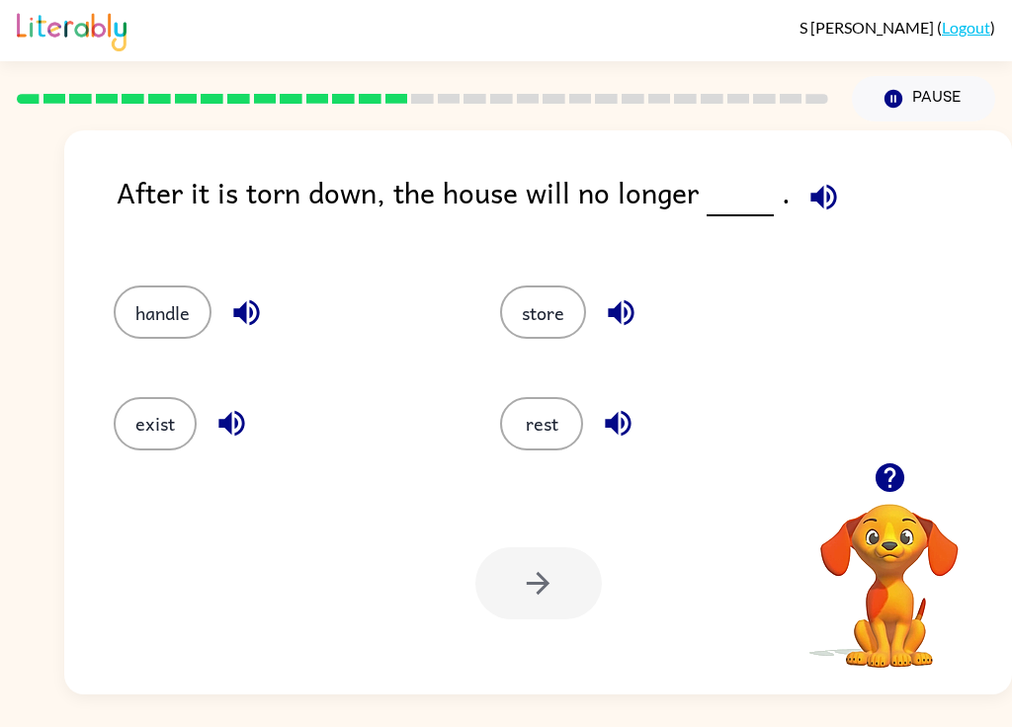
click at [758, 194] on icon "button" at bounding box center [823, 197] width 35 height 35
click at [261, 311] on icon "button" at bounding box center [246, 312] width 35 height 35
click at [208, 422] on button "button" at bounding box center [231, 423] width 50 height 50
click at [604, 427] on icon "button" at bounding box center [618, 423] width 35 height 35
click at [626, 304] on icon "button" at bounding box center [621, 313] width 26 height 26
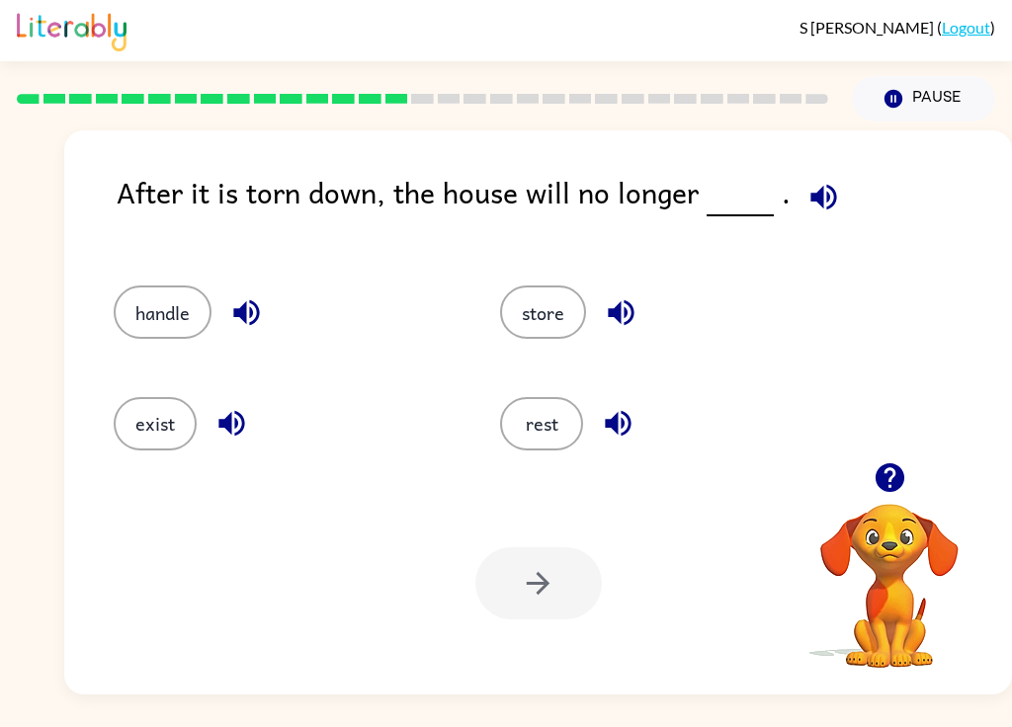
click at [156, 424] on button "exist" at bounding box center [155, 423] width 83 height 53
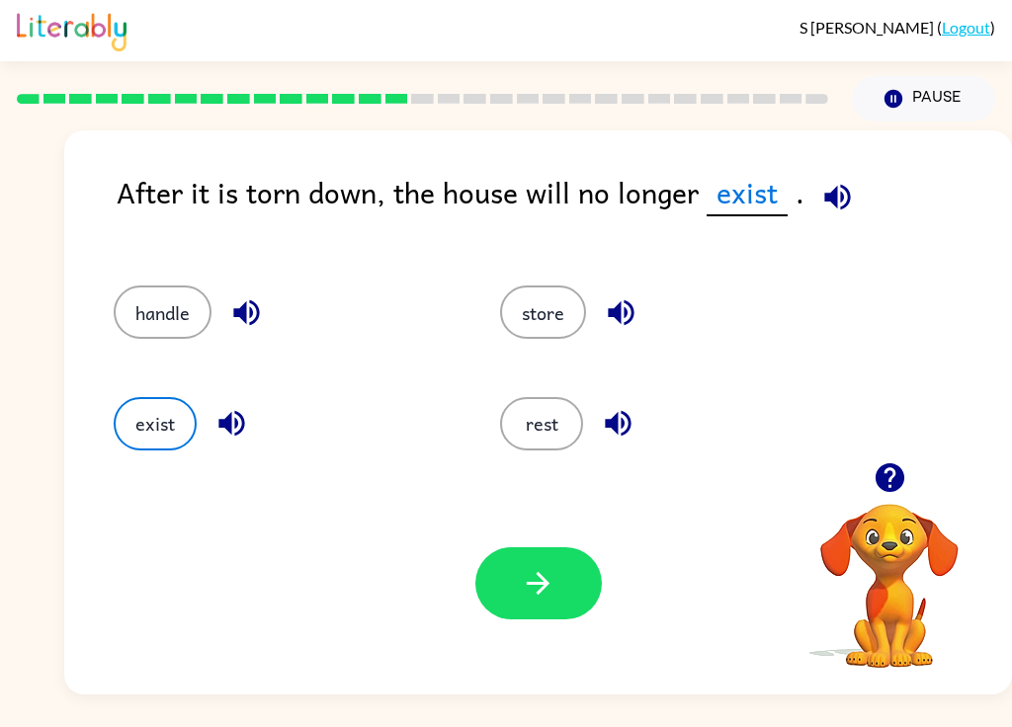
click at [521, 569] on icon "button" at bounding box center [538, 583] width 35 height 35
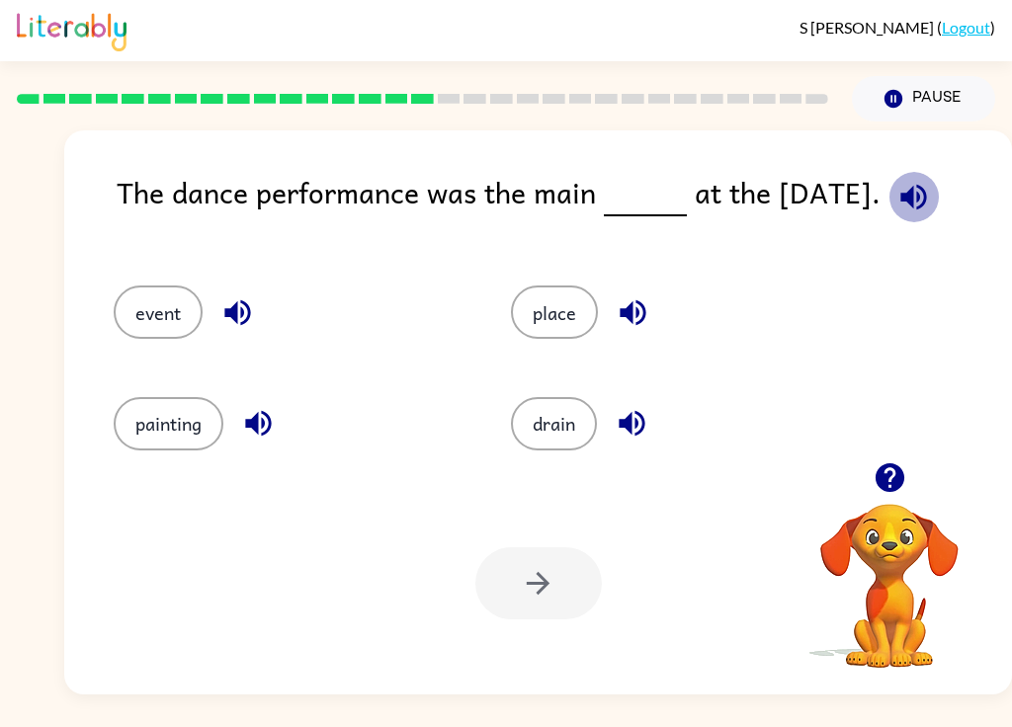
click at [758, 188] on icon "button" at bounding box center [913, 197] width 35 height 35
click at [232, 317] on icon "button" at bounding box center [237, 313] width 26 height 26
click at [155, 317] on button "event" at bounding box center [158, 312] width 89 height 53
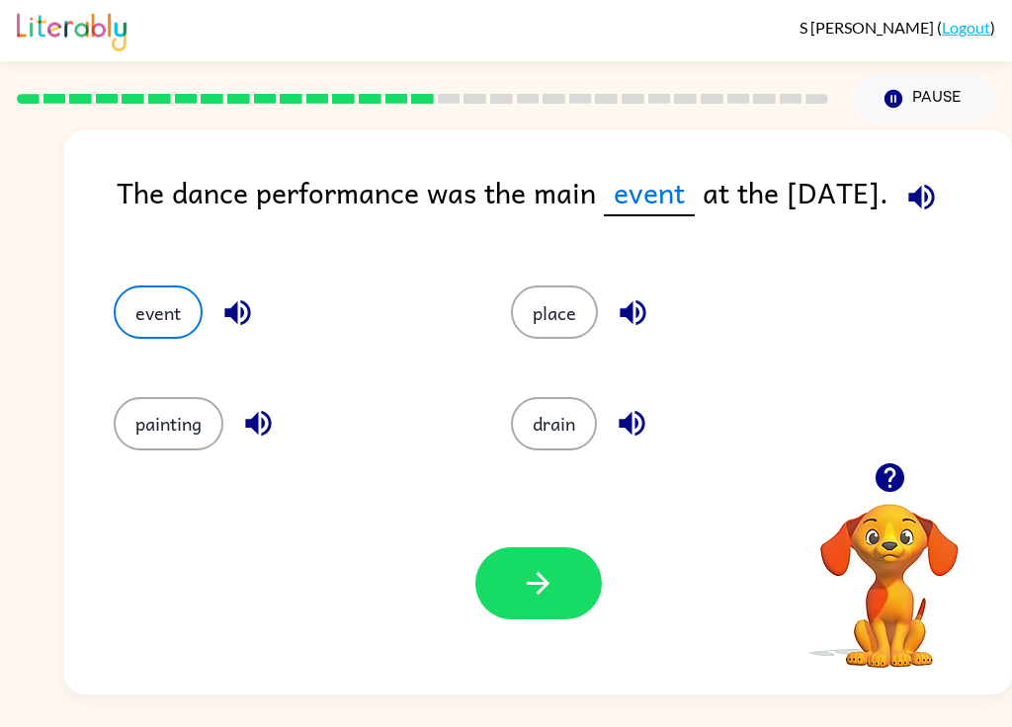
click at [551, 584] on icon "button" at bounding box center [538, 583] width 35 height 35
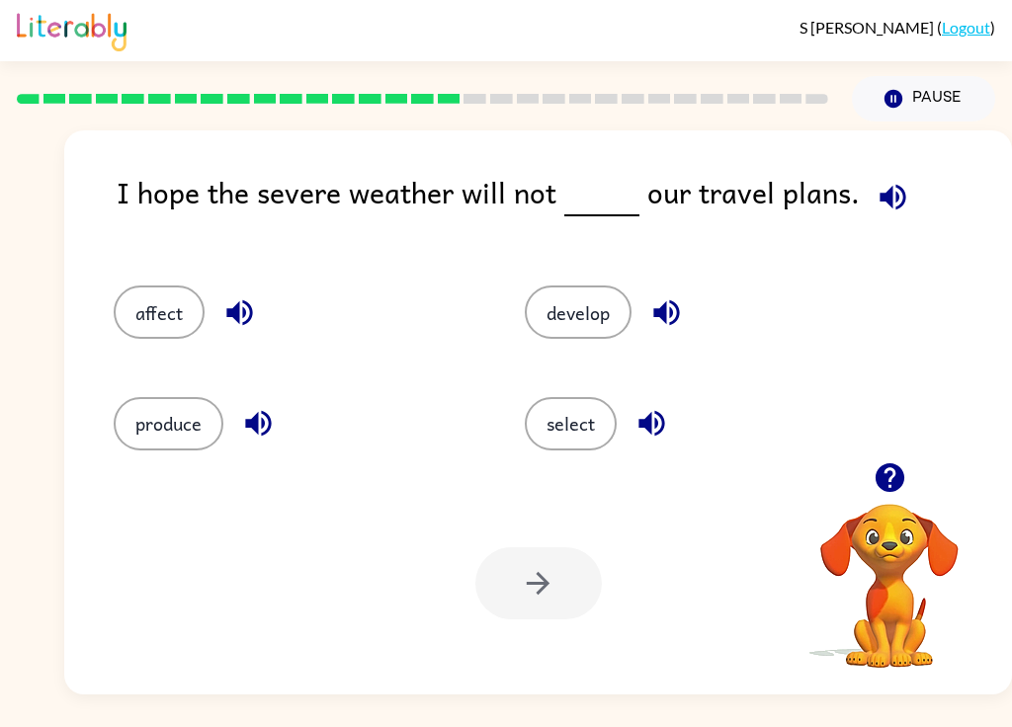
click at [522, 596] on div at bounding box center [538, 583] width 126 height 72
click at [520, 585] on div at bounding box center [538, 583] width 126 height 72
click at [758, 195] on icon "button" at bounding box center [892, 197] width 35 height 35
click at [235, 313] on icon "button" at bounding box center [239, 313] width 26 height 26
click at [263, 422] on icon "button" at bounding box center [258, 424] width 26 height 26
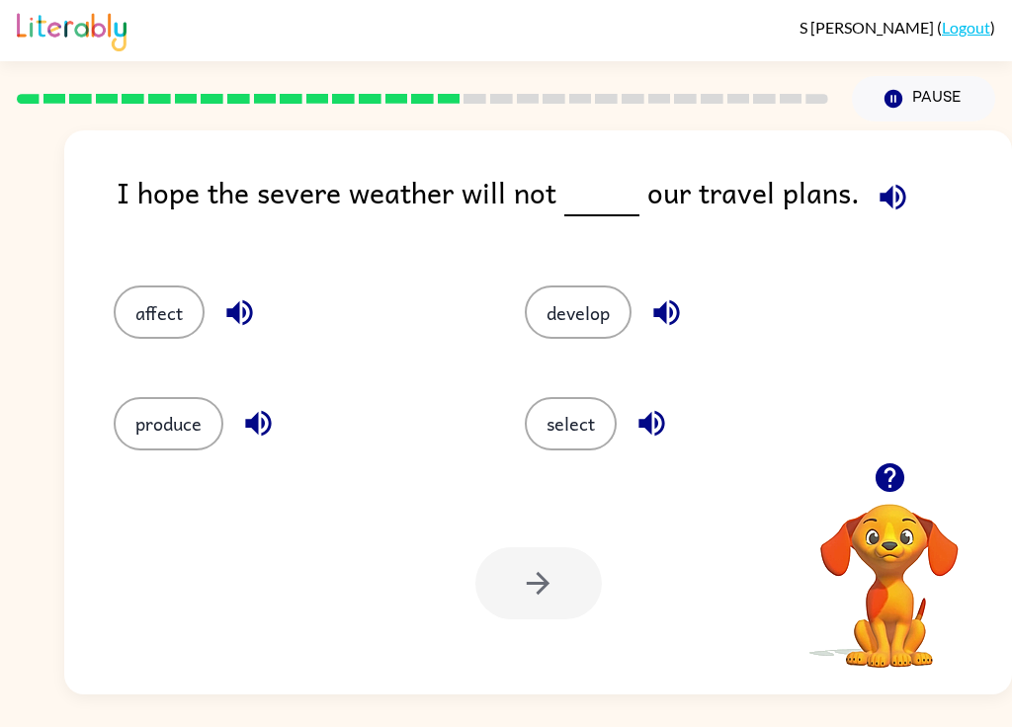
click at [663, 302] on icon "button" at bounding box center [666, 312] width 35 height 35
click at [650, 428] on icon "button" at bounding box center [651, 424] width 26 height 26
click at [166, 296] on button "affect" at bounding box center [159, 312] width 91 height 53
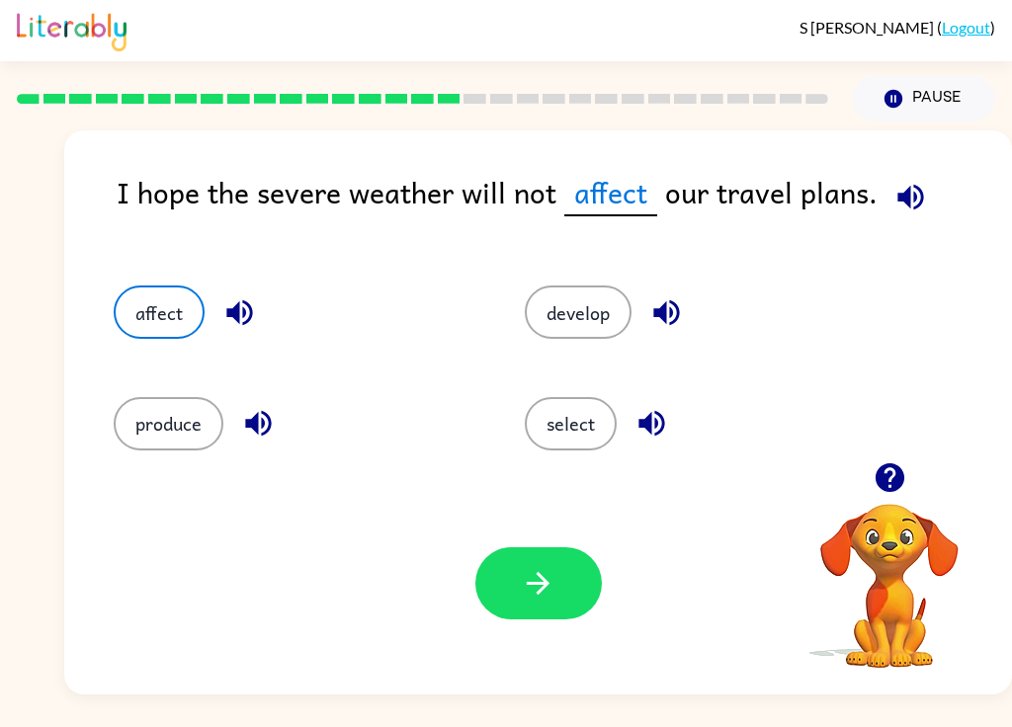
click at [535, 577] on icon "button" at bounding box center [538, 583] width 35 height 35
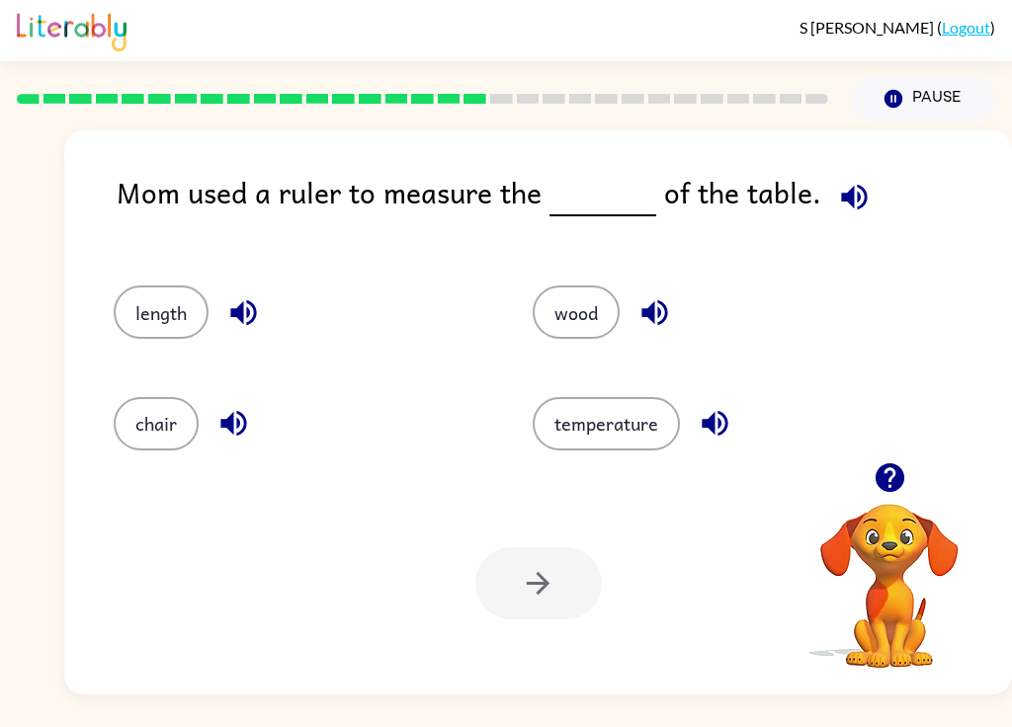
click at [758, 189] on icon "button" at bounding box center [854, 197] width 35 height 35
click at [251, 308] on icon "button" at bounding box center [243, 312] width 35 height 35
click at [164, 322] on button "length" at bounding box center [161, 312] width 95 height 53
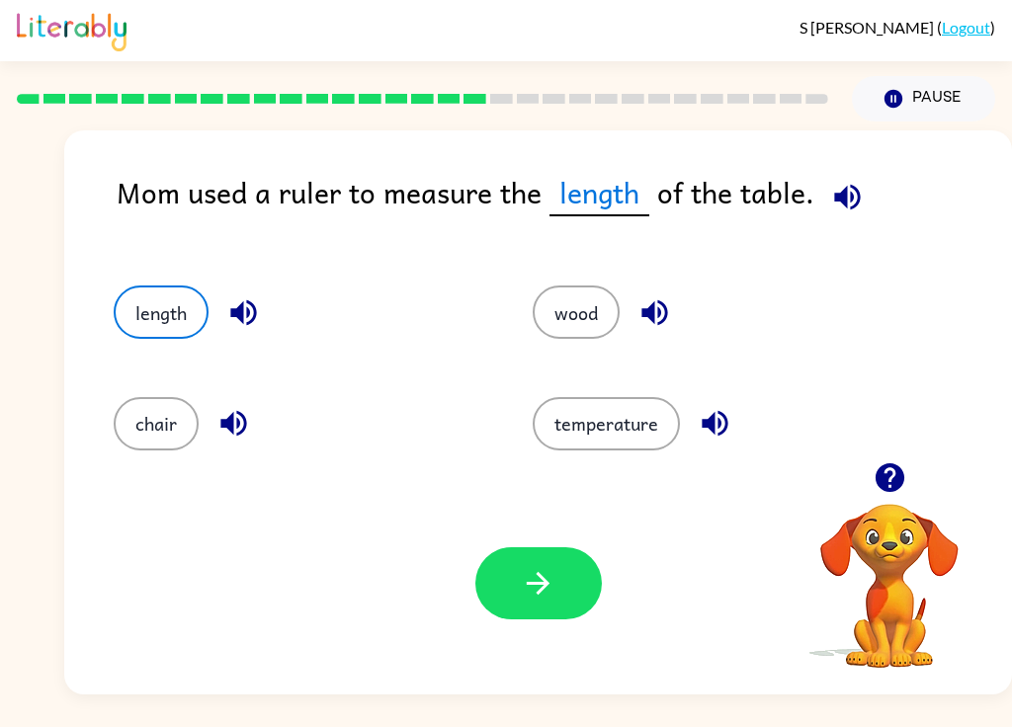
click at [543, 581] on icon "button" at bounding box center [538, 583] width 23 height 23
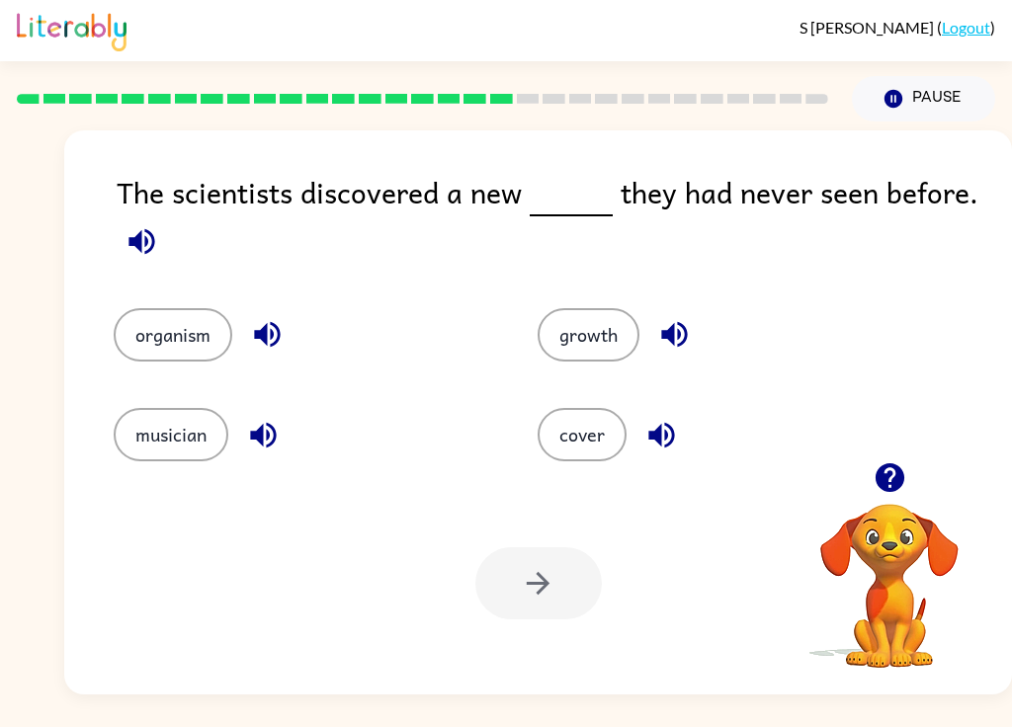
click at [135, 248] on icon "button" at bounding box center [141, 241] width 26 height 26
click at [273, 331] on icon "button" at bounding box center [267, 334] width 35 height 35
